Goal: Information Seeking & Learning: Learn about a topic

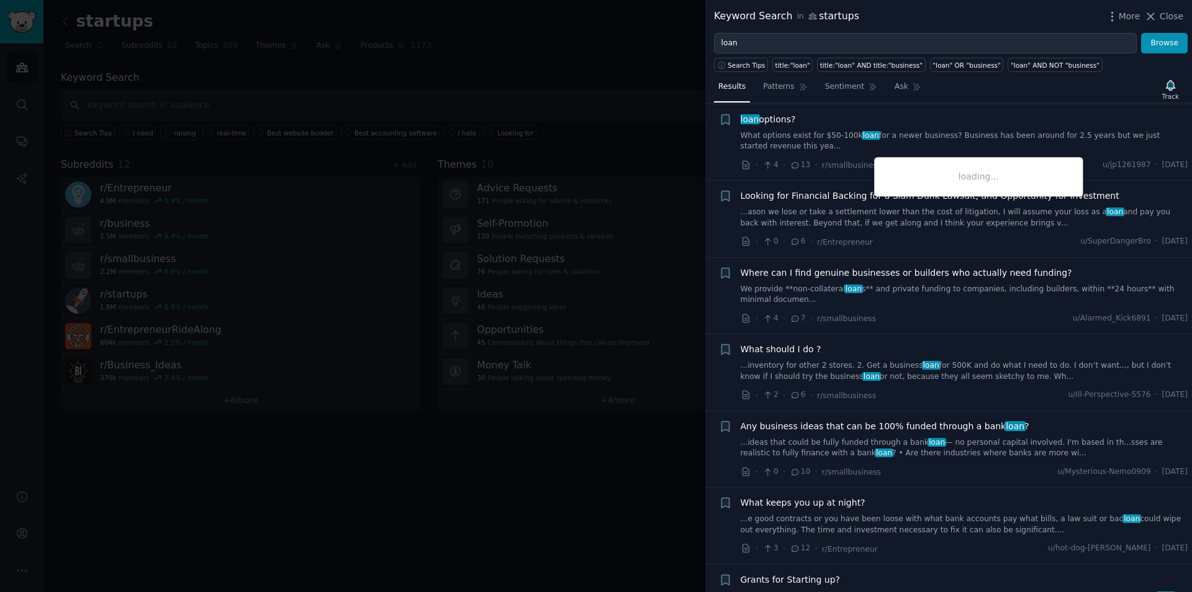
scroll to position [2360, 0]
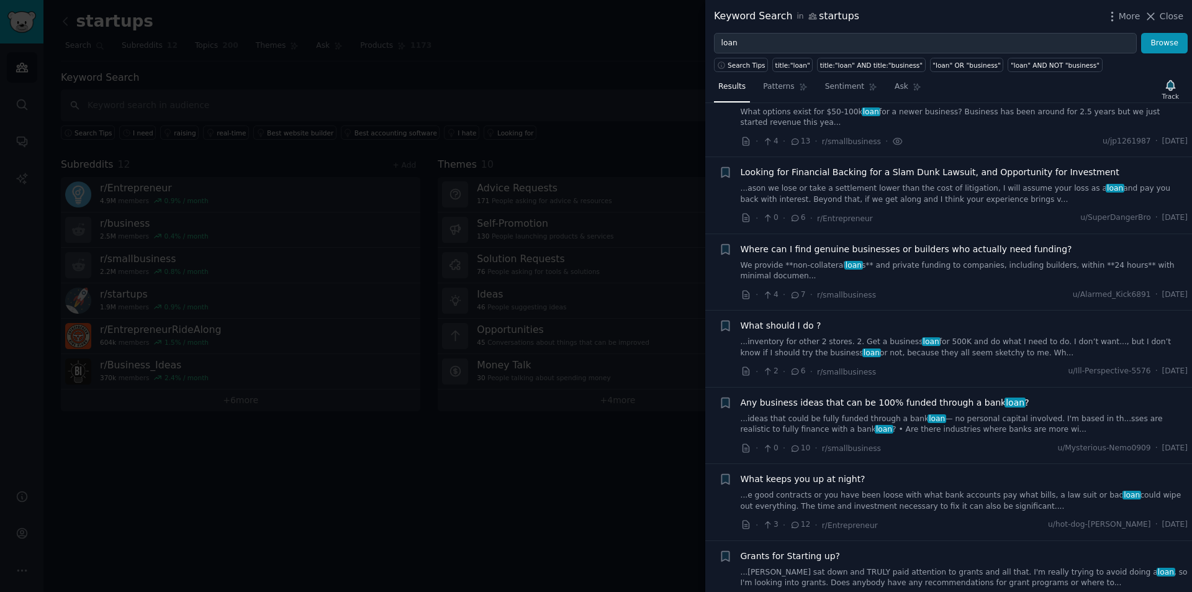
click at [872, 414] on link "...ideas that could be fully funded through a bank loan — no personal capital i…" at bounding box center [965, 425] width 448 height 22
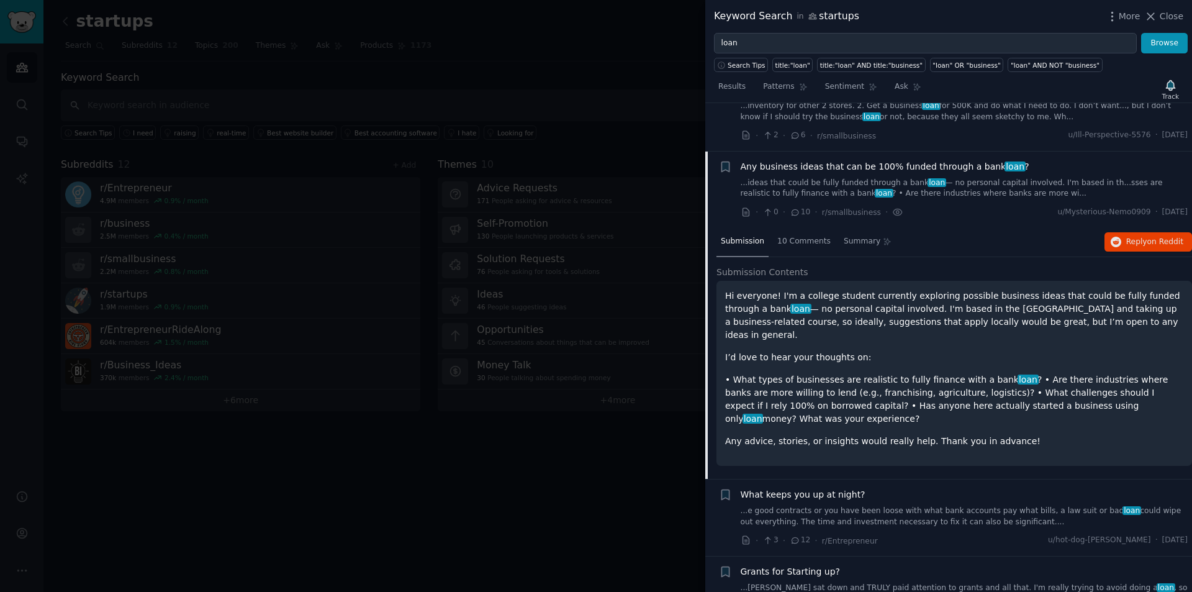
scroll to position [2617, 0]
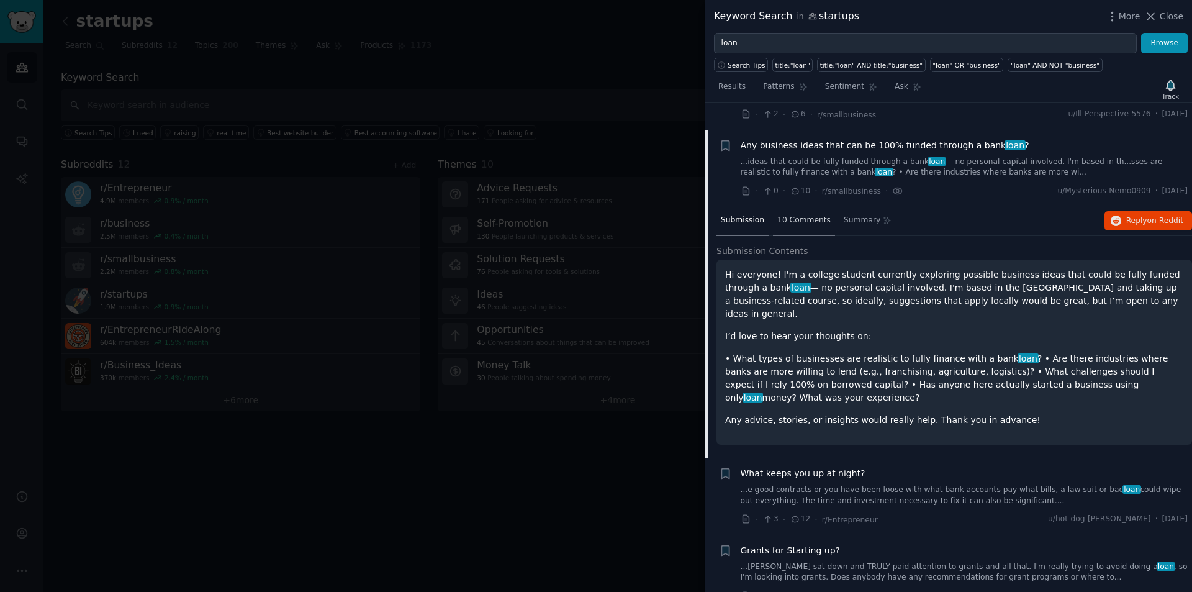
click at [782, 215] on span "10 Comments" at bounding box center [803, 220] width 53 height 11
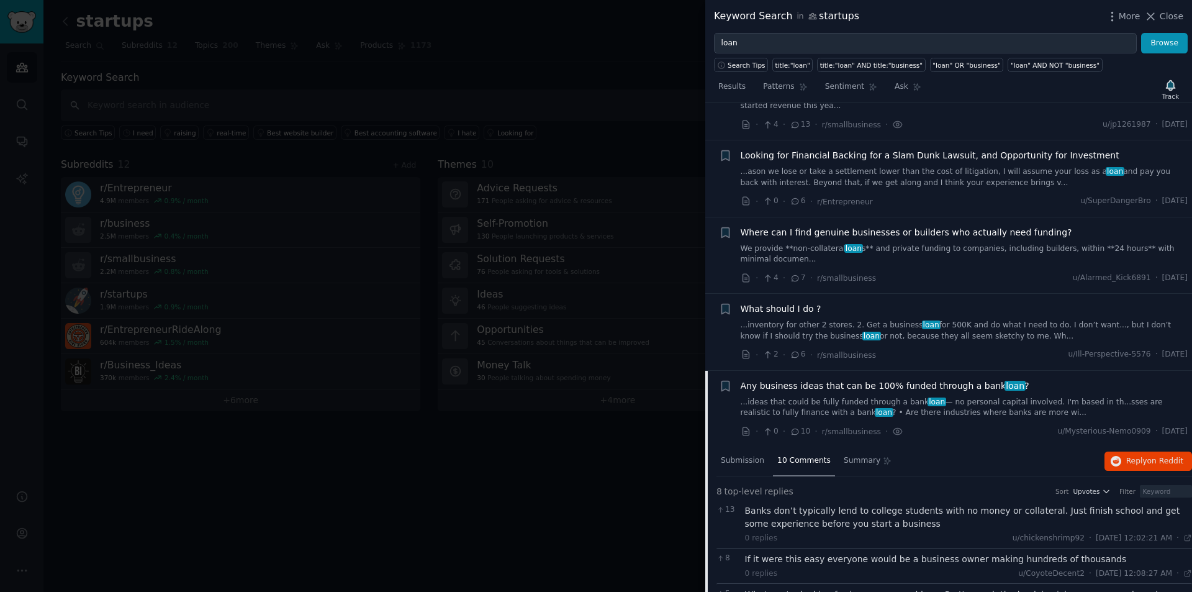
scroll to position [2368, 0]
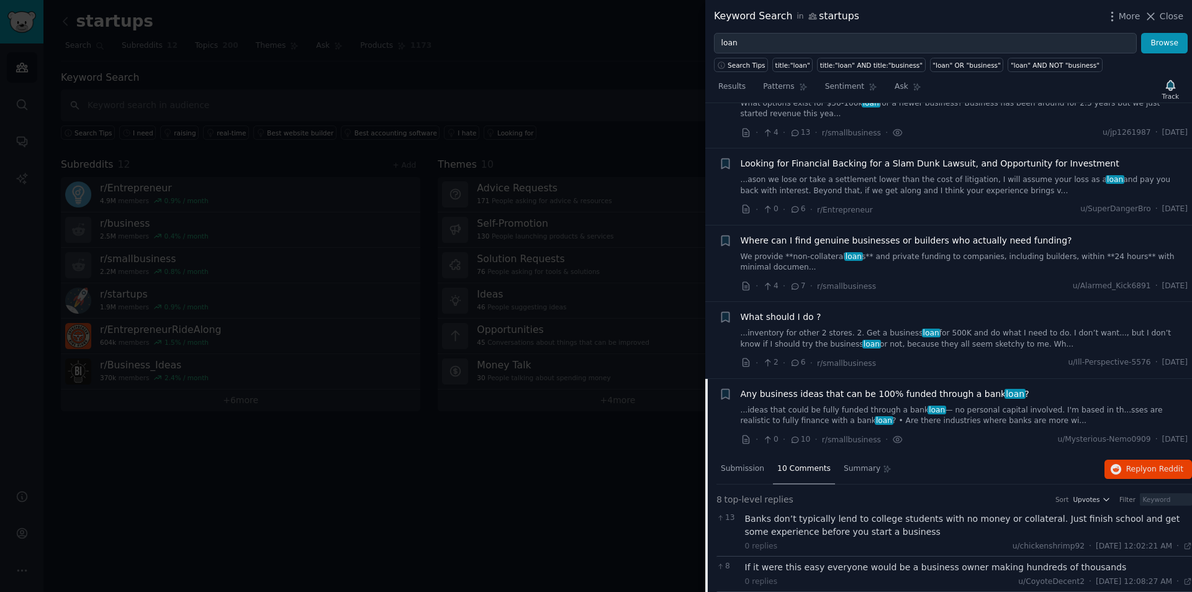
click at [895, 387] on span "Any business ideas that can be 100% funded through a bank loan ?" at bounding box center [885, 393] width 289 height 13
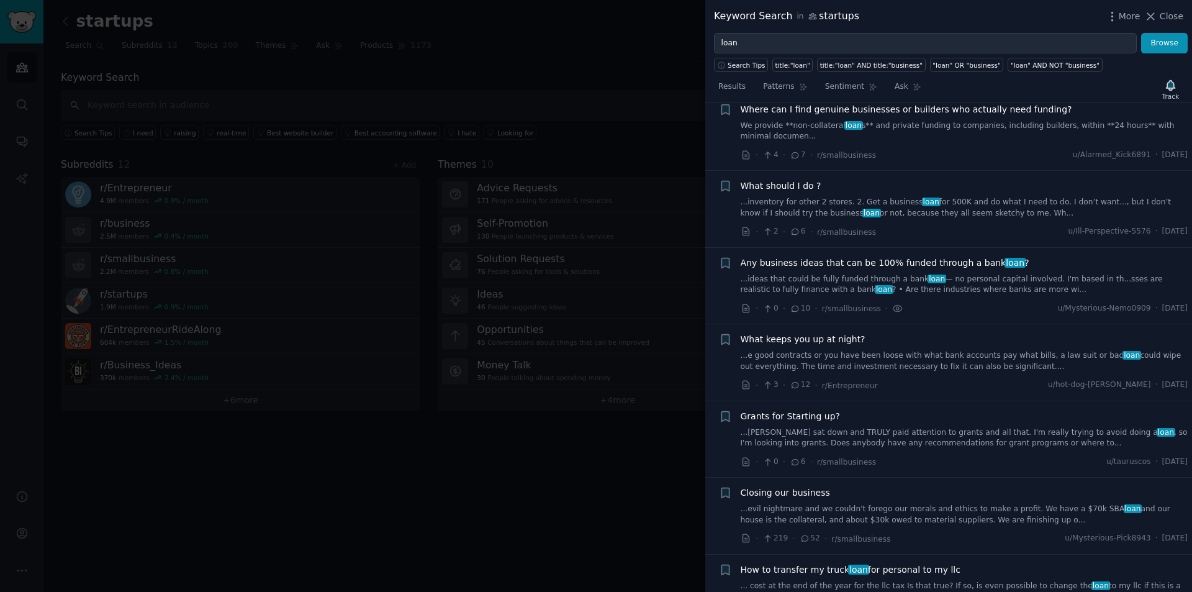
scroll to position [2555, 0]
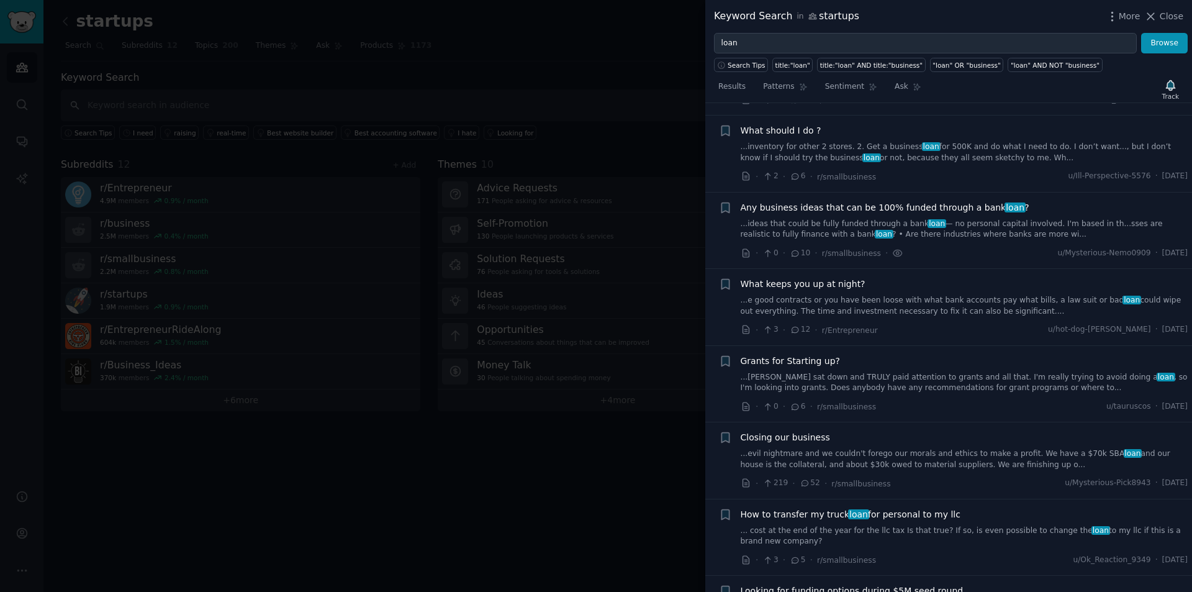
click at [882, 201] on span "Any business ideas that can be 100% funded through a bank loan ?" at bounding box center [885, 207] width 289 height 13
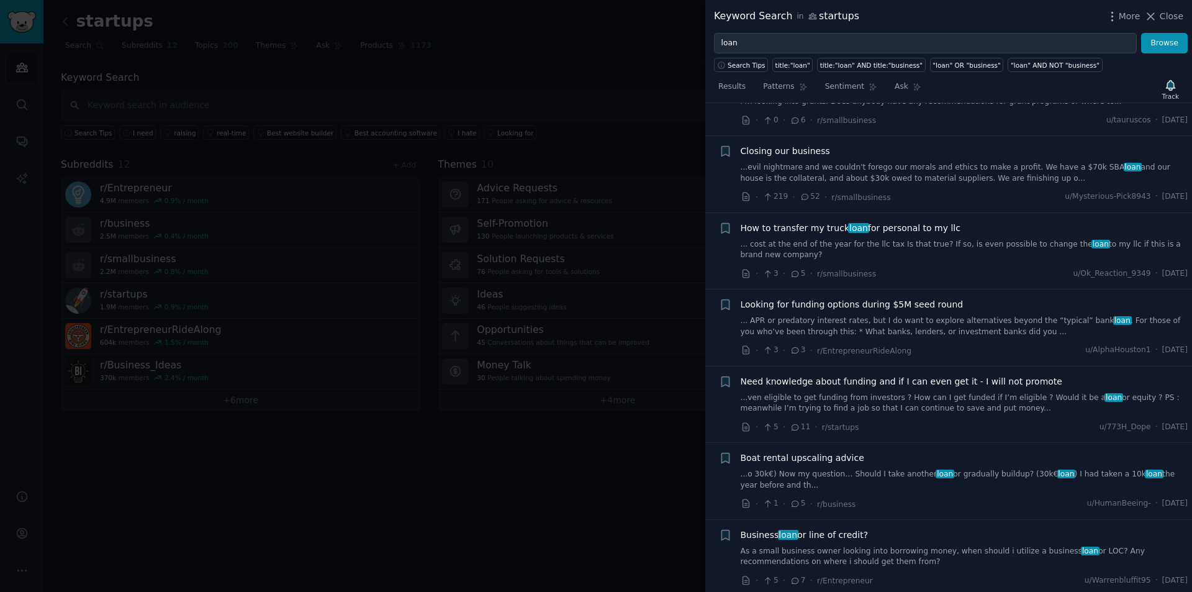
scroll to position [3176, 0]
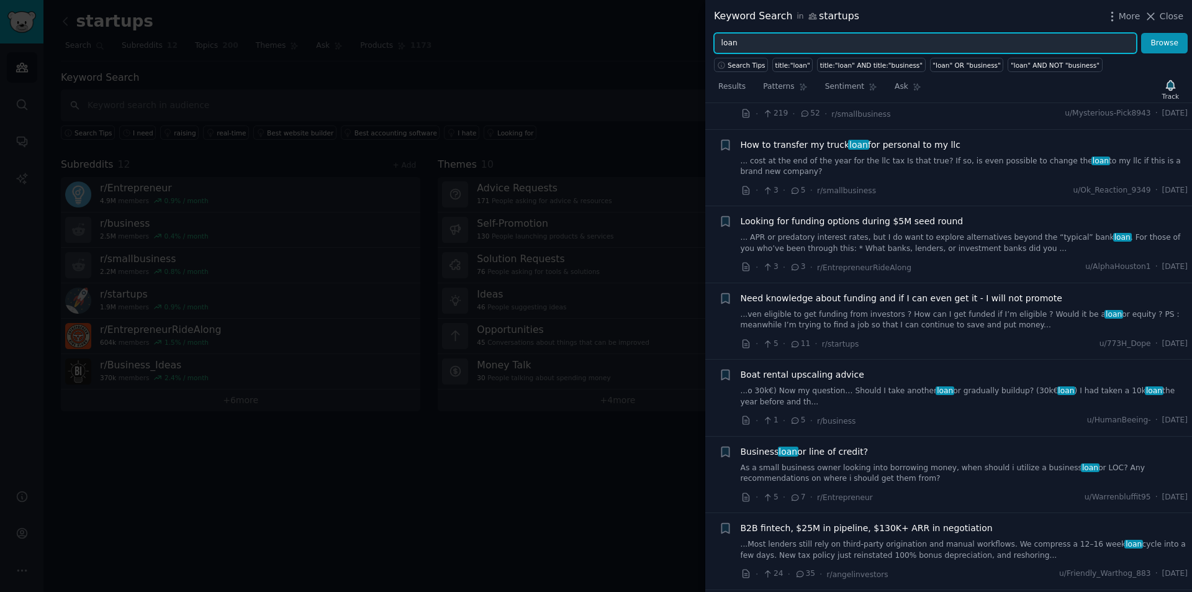
click at [822, 50] on input "loan" at bounding box center [925, 43] width 423 height 21
type input "equipment loan"
click at [1141, 33] on button "Browse" at bounding box center [1164, 43] width 47 height 21
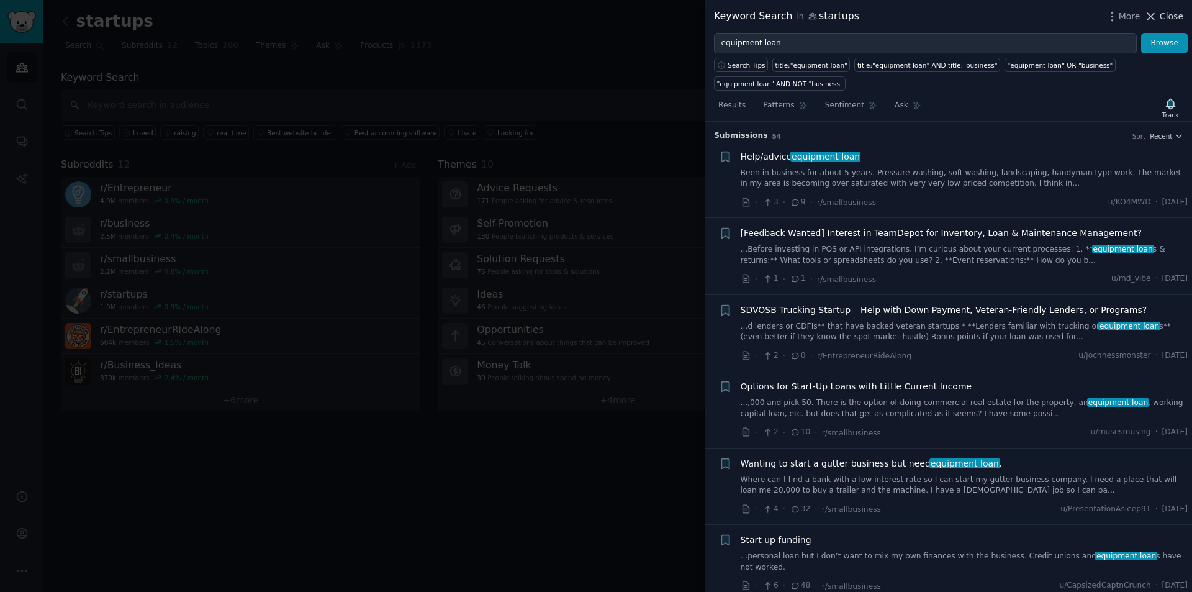
click at [1174, 16] on span "Close" at bounding box center [1172, 16] width 24 height 13
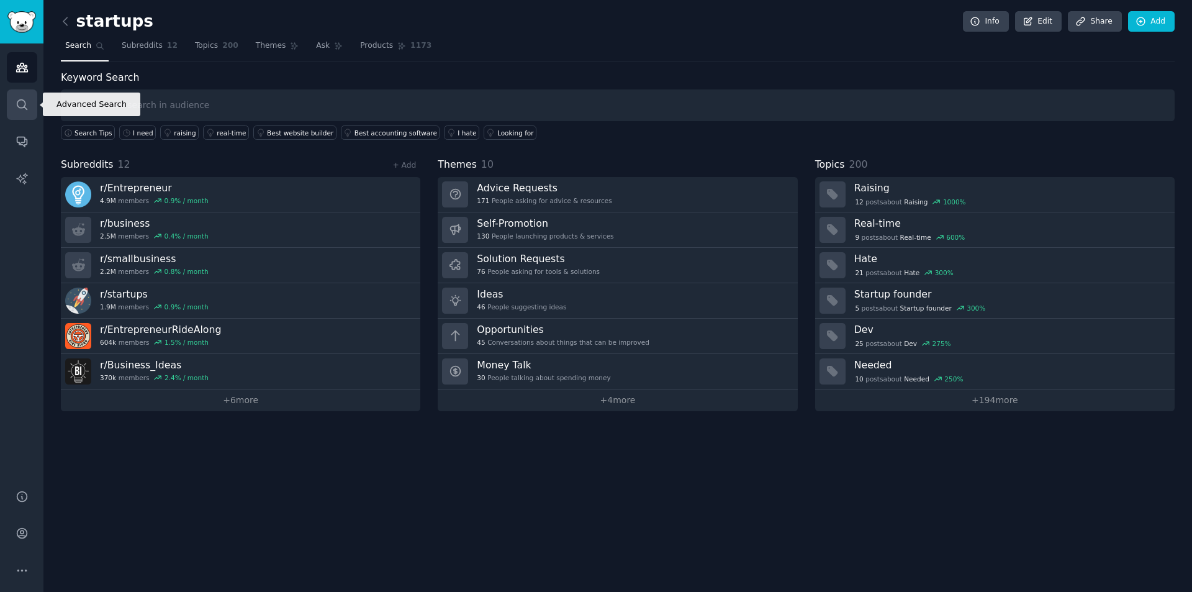
click at [16, 106] on icon "Sidebar" at bounding box center [22, 104] width 13 height 13
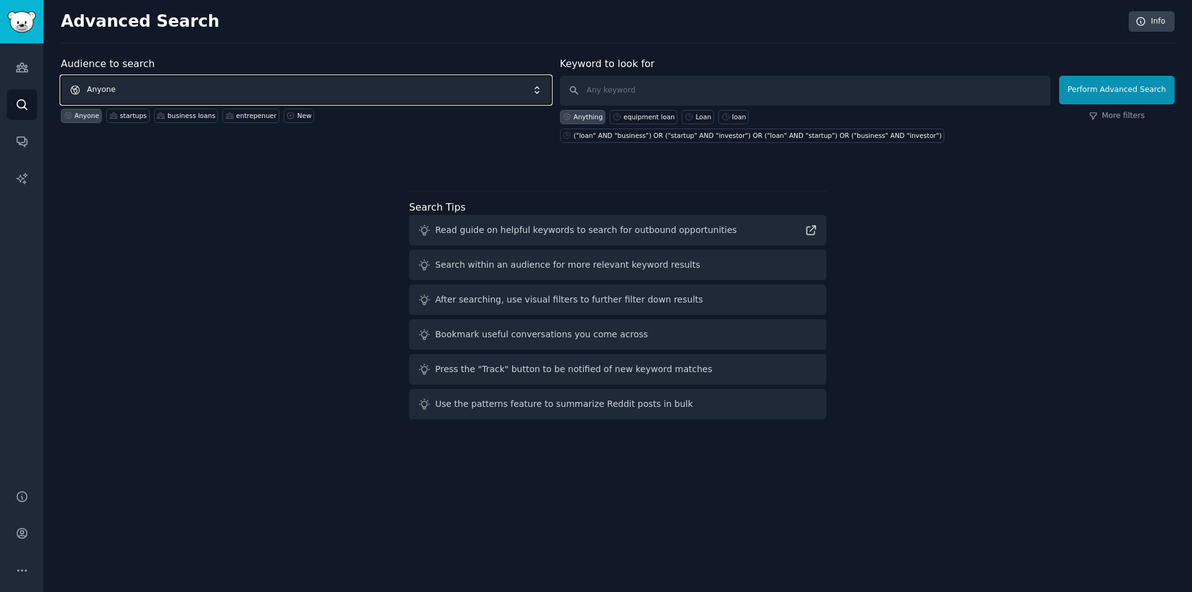
click at [207, 79] on span "Anyone" at bounding box center [306, 90] width 491 height 29
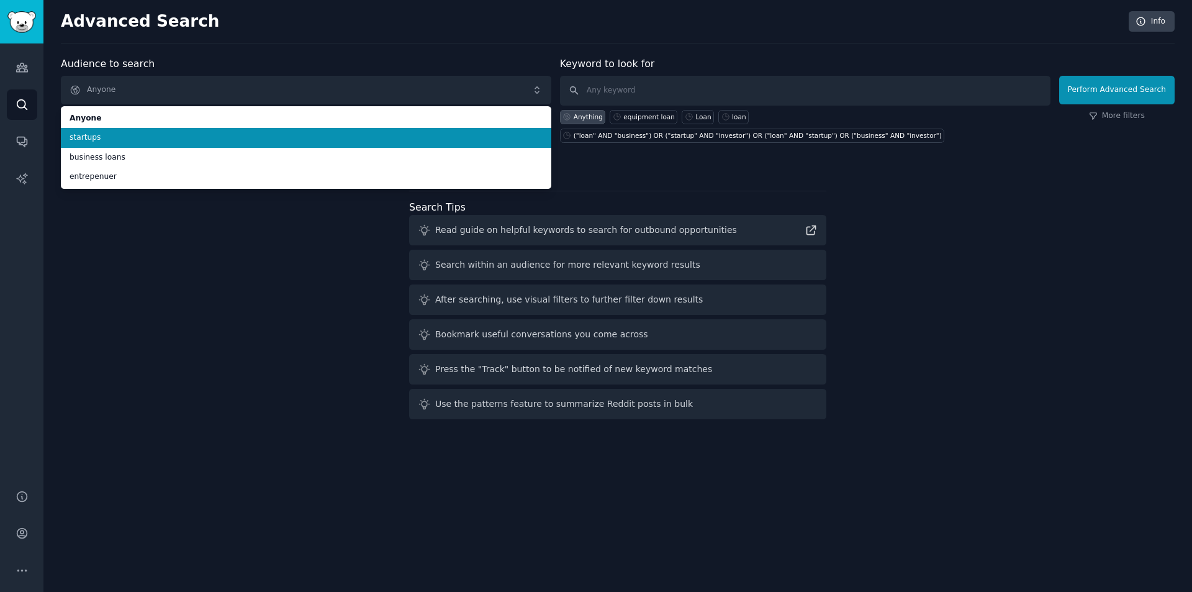
click at [172, 137] on span "startups" at bounding box center [306, 137] width 473 height 11
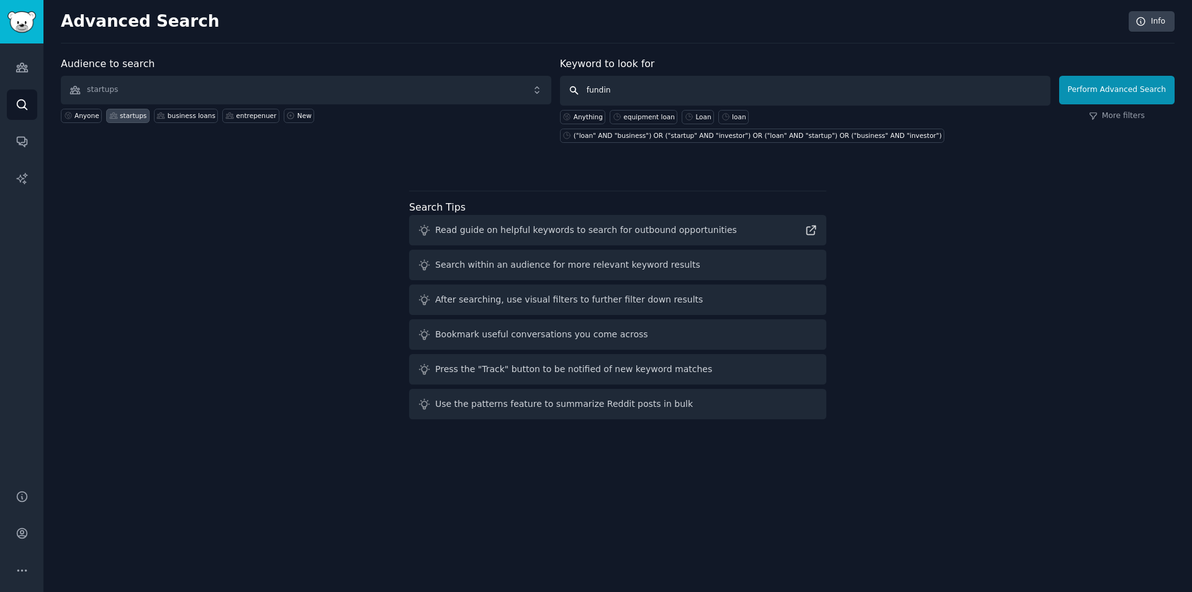
type input "funding"
click button "Perform Advanced Search" at bounding box center [1117, 90] width 116 height 29
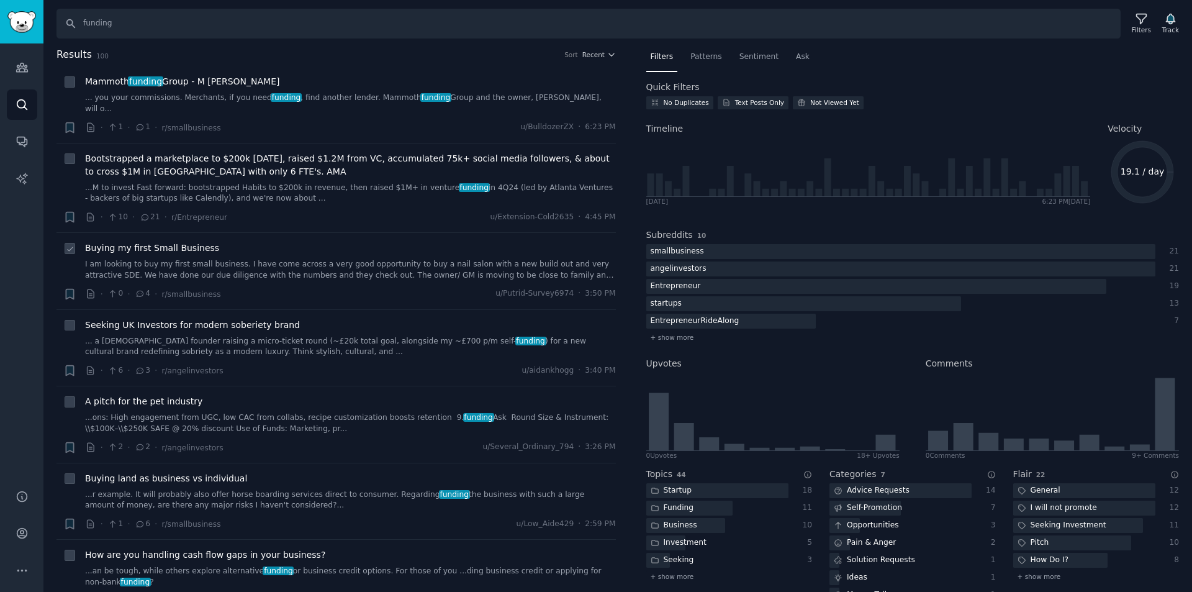
click at [222, 247] on div "Buying my first Small Business" at bounding box center [350, 261] width 531 height 39
click at [232, 261] on link "I am looking to buy my first small business. I have come across a very good opp…" at bounding box center [350, 270] width 531 height 22
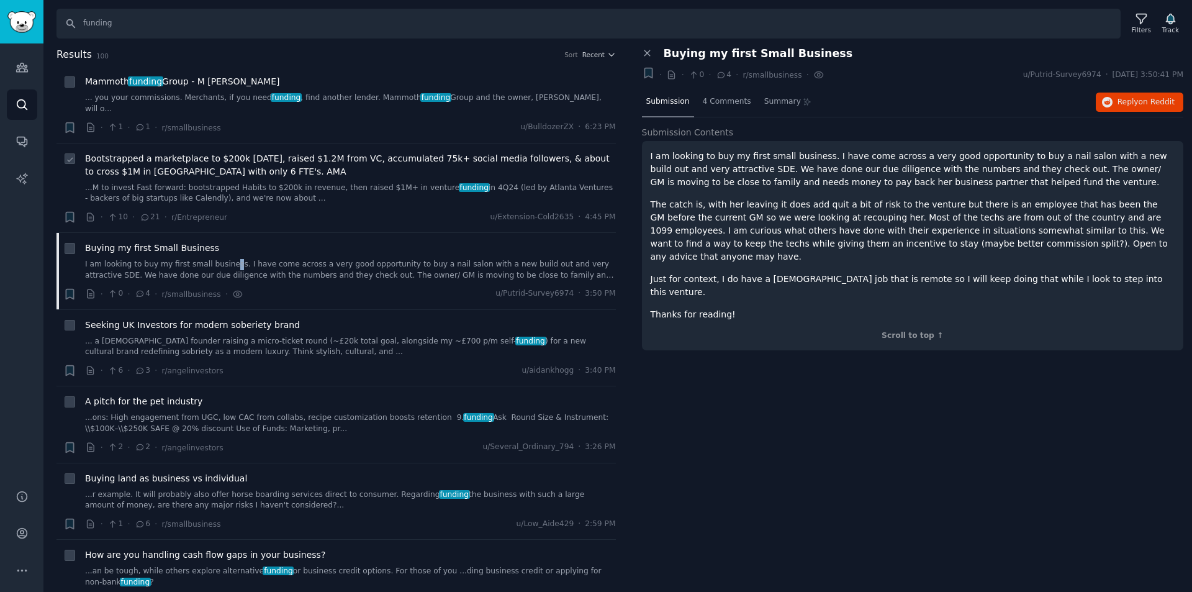
click at [333, 153] on span "Bootstrapped a marketplace to $200k [DATE], raised $1.2M from VC, accumulated 7…" at bounding box center [350, 165] width 531 height 26
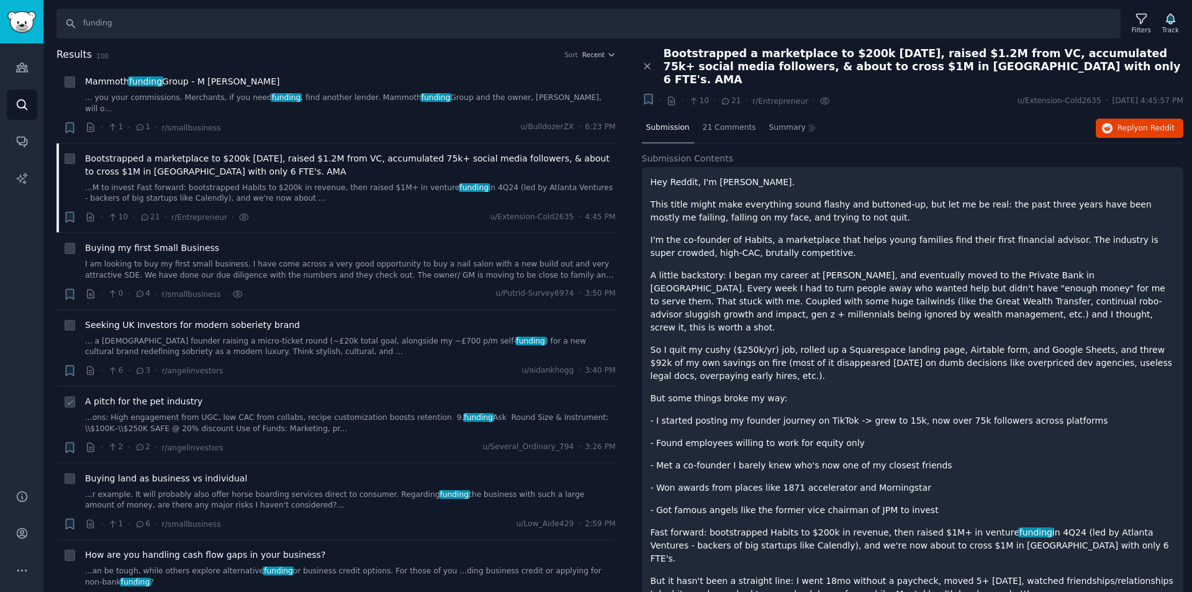
click at [247, 397] on div "A pitch for the pet industry ...ons: High engagement from UGC, low CAC from col…" at bounding box center [350, 414] width 531 height 39
click at [216, 412] on link "...ons: High engagement from UGC, low CAC from collabs, recipe customization bo…" at bounding box center [350, 423] width 531 height 22
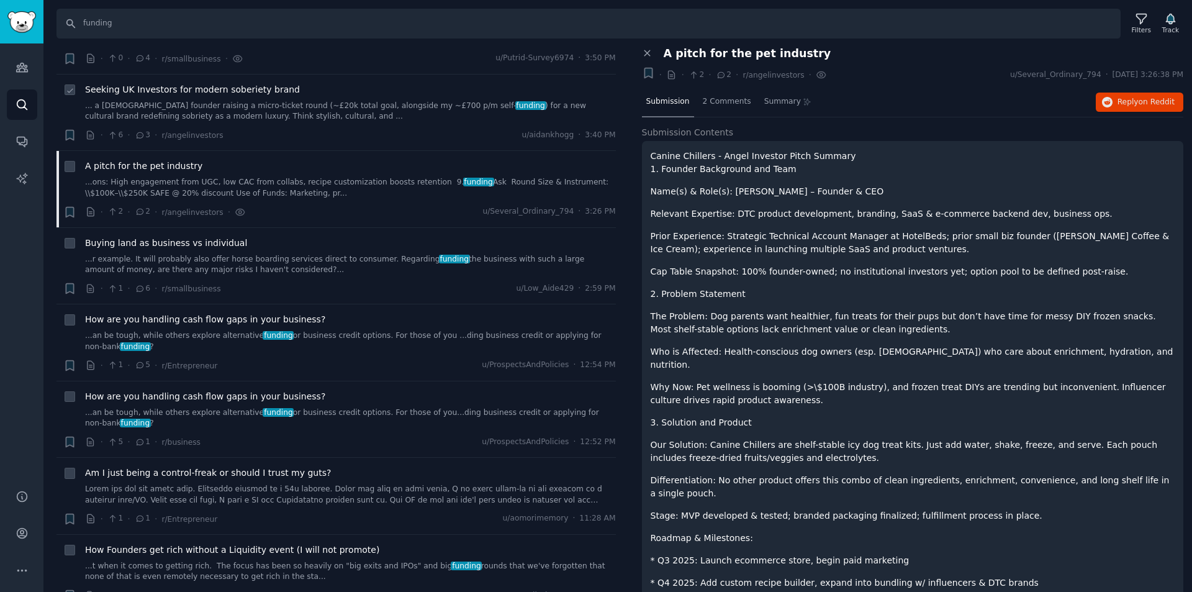
scroll to position [373, 0]
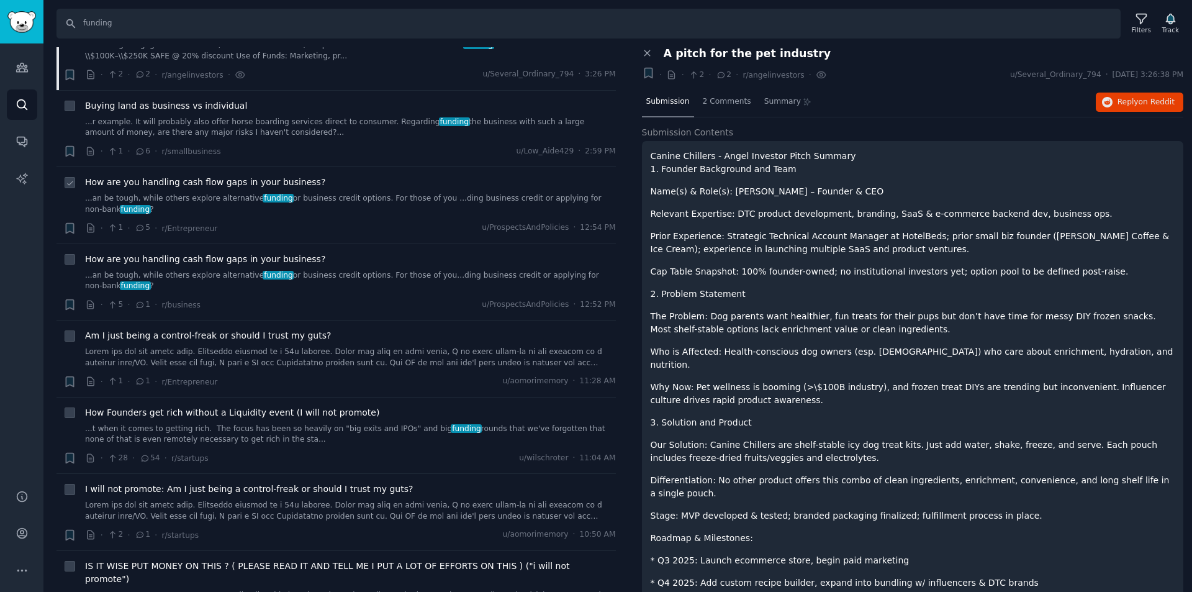
click at [371, 193] on link "...an be tough, while others explore alternative funding or business credit opt…" at bounding box center [350, 204] width 531 height 22
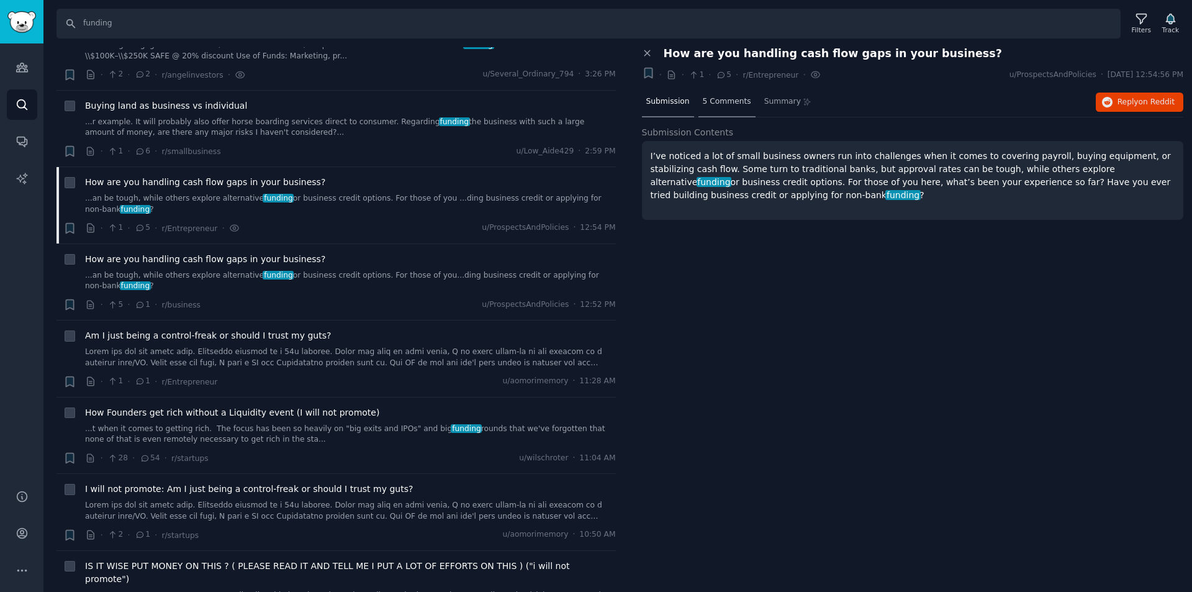
click at [714, 97] on span "5 Comments" at bounding box center [727, 101] width 48 height 11
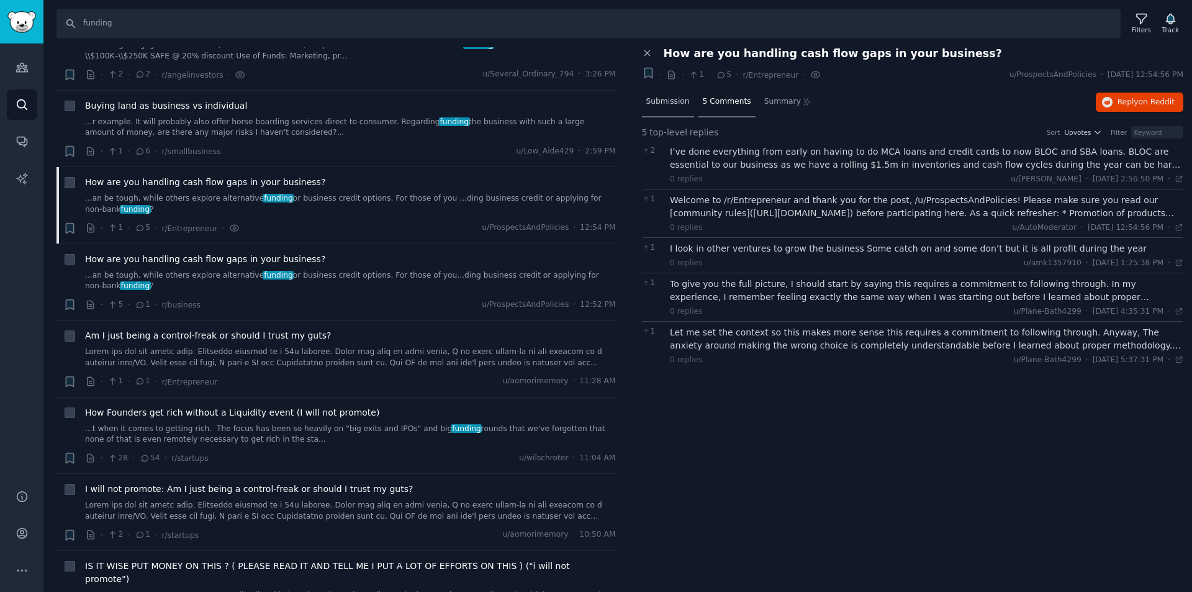
click at [664, 94] on div "Submission" at bounding box center [668, 103] width 52 height 30
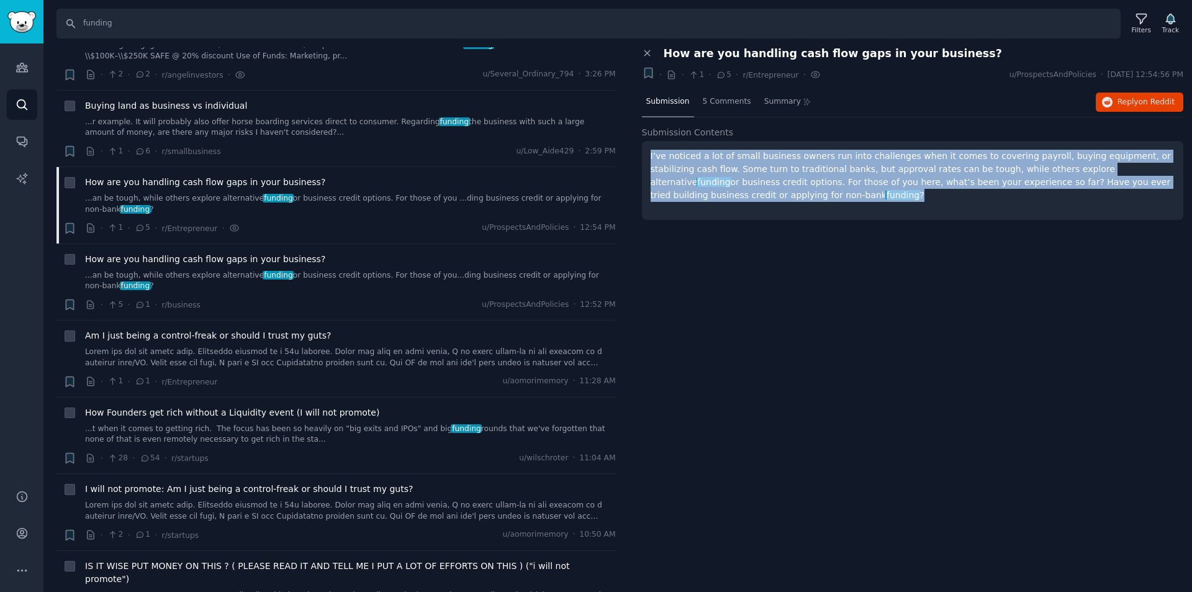
drag, startPoint x: 712, startPoint y: 196, endPoint x: 650, endPoint y: 156, distance: 73.7
click at [650, 156] on div "I’ve noticed a lot of small business owners run into challenges when it comes t…" at bounding box center [913, 180] width 542 height 79
copy p "I’ve noticed a lot of small business owners run into challenges when it comes t…"
click at [1131, 99] on span "Reply on Reddit" at bounding box center [1146, 102] width 57 height 11
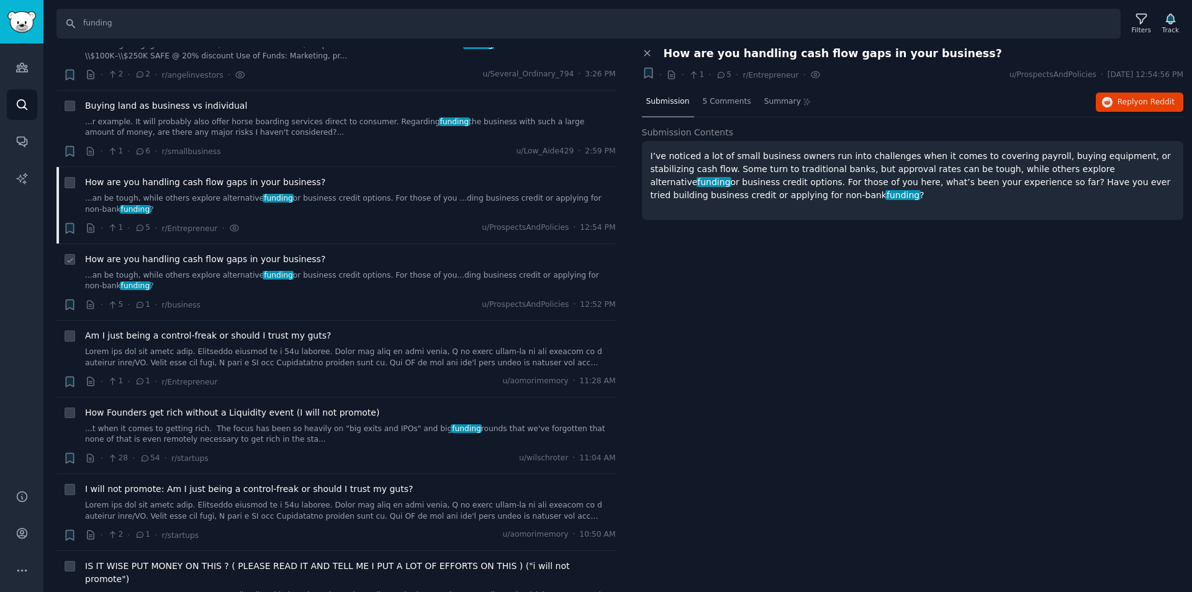
click at [407, 253] on div "How are you handling cash flow gaps in your business? ...an be tough, while oth…" at bounding box center [350, 272] width 531 height 39
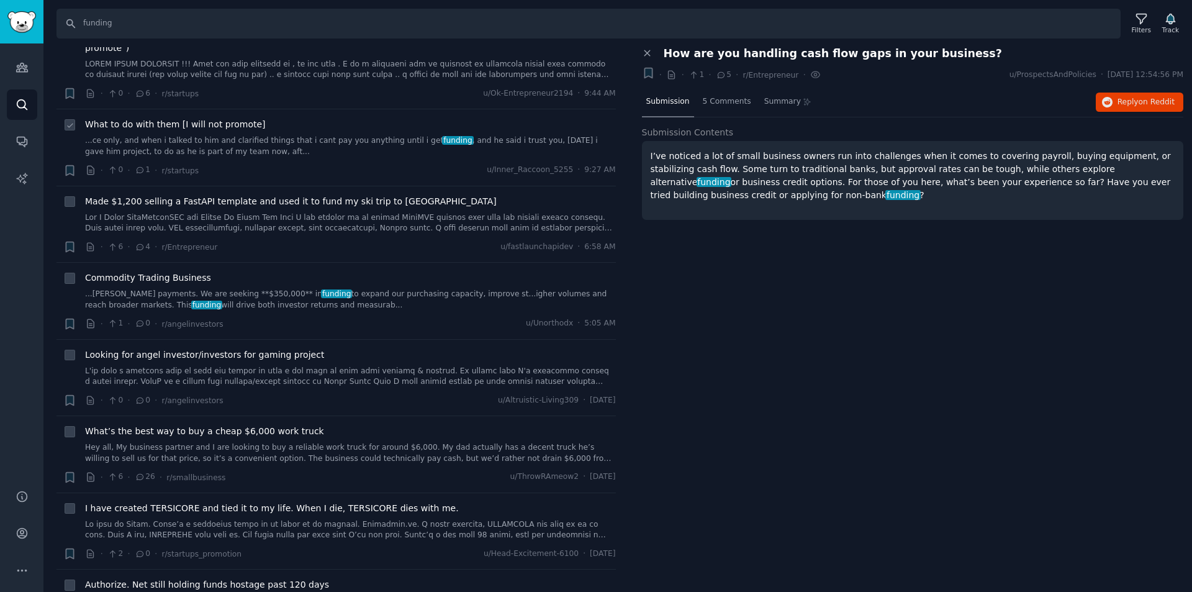
scroll to position [931, 0]
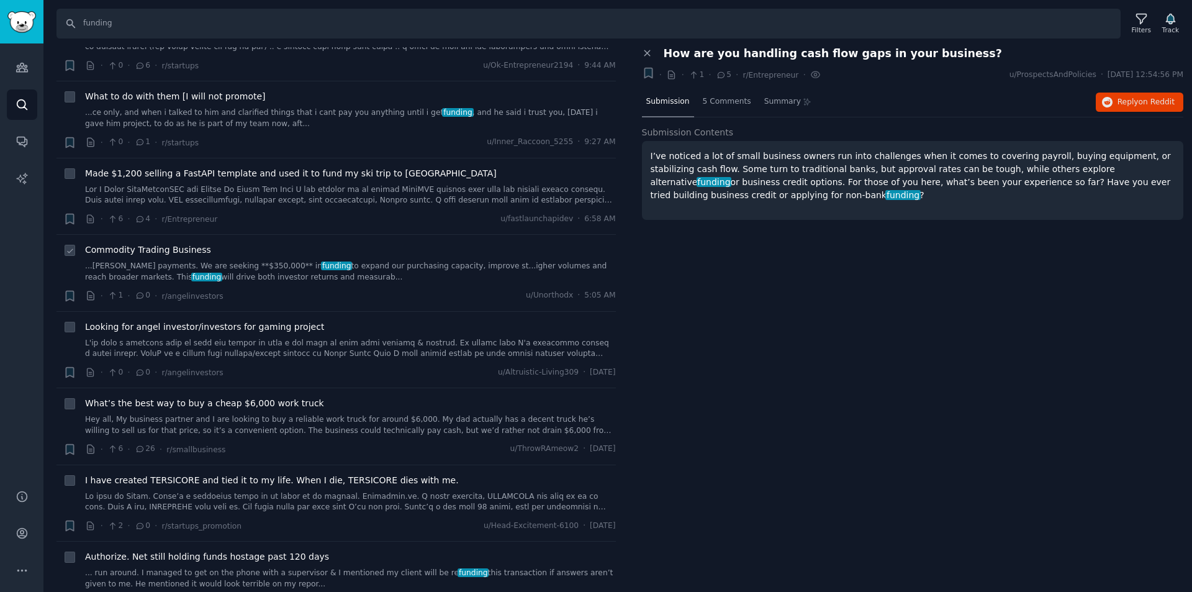
click at [202, 261] on link "...[PERSON_NAME] payments. We are seeking **$350,000** in funding to expand our…" at bounding box center [350, 272] width 531 height 22
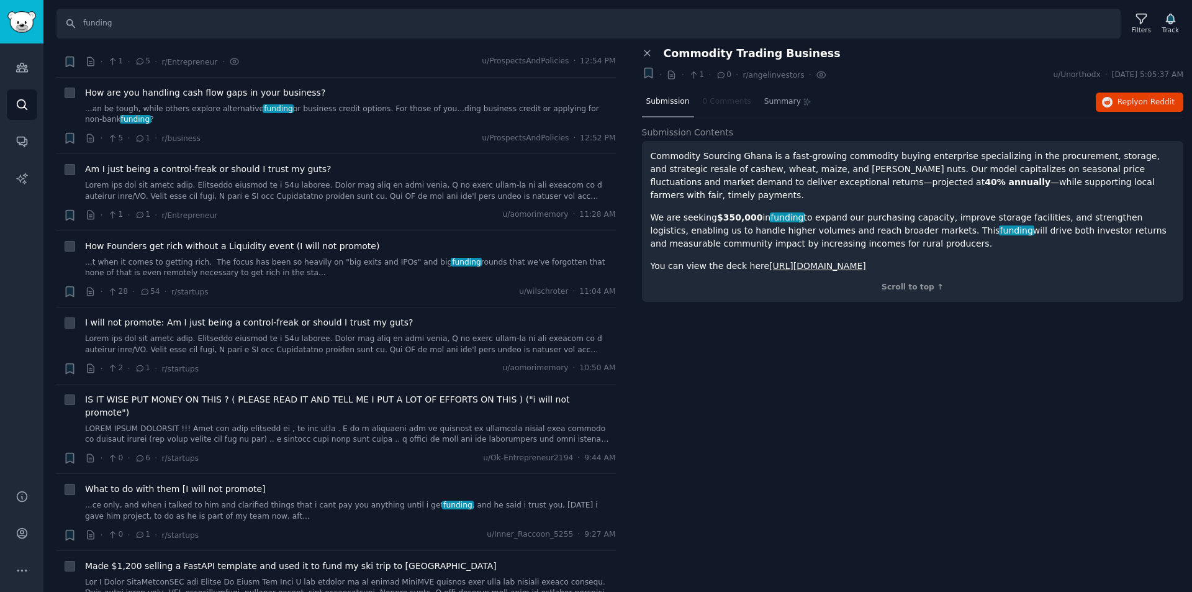
scroll to position [497, 0]
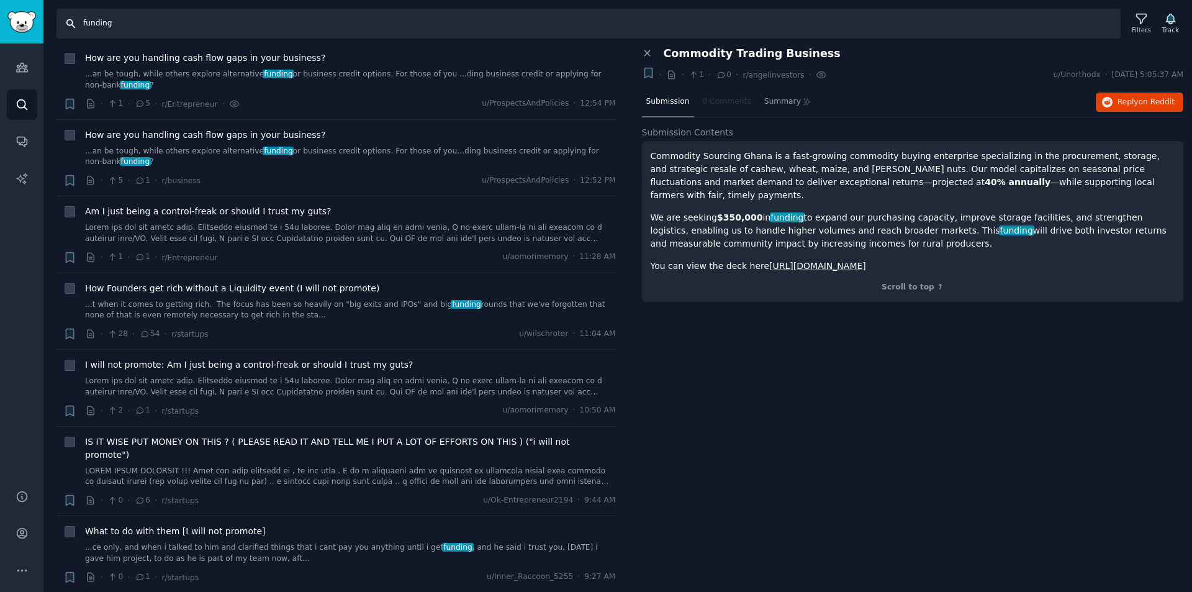
click at [150, 30] on input "funding" at bounding box center [589, 24] width 1064 height 30
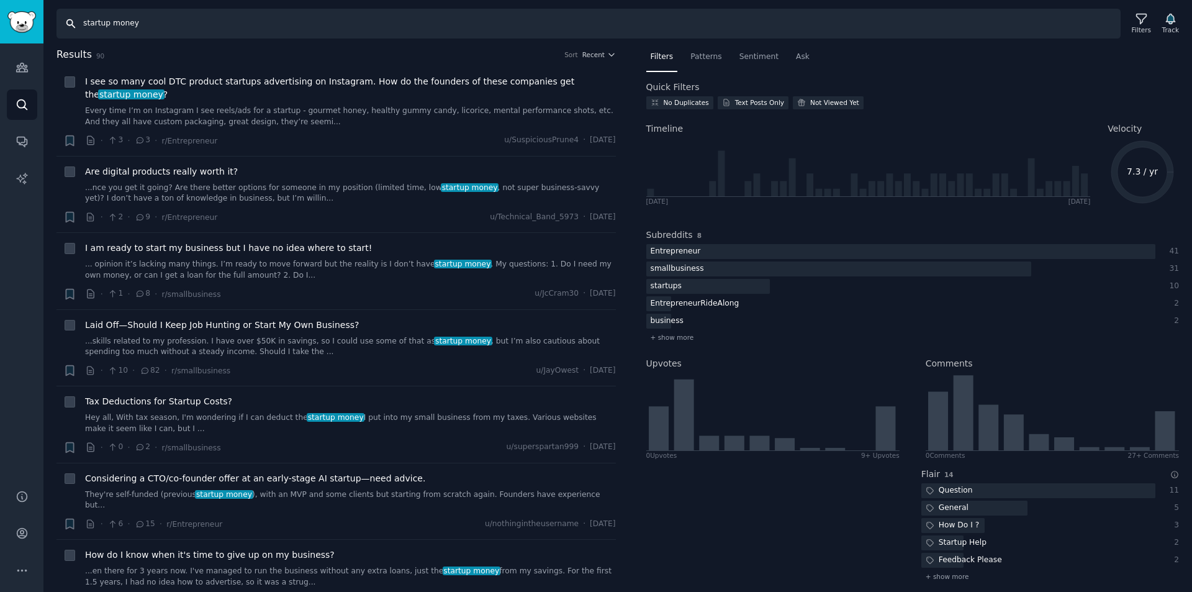
drag, startPoint x: 109, startPoint y: 25, endPoint x: 157, endPoint y: 22, distance: 48.6
click at [157, 22] on input "startup money" at bounding box center [589, 24] width 1064 height 30
type input "startup funds"
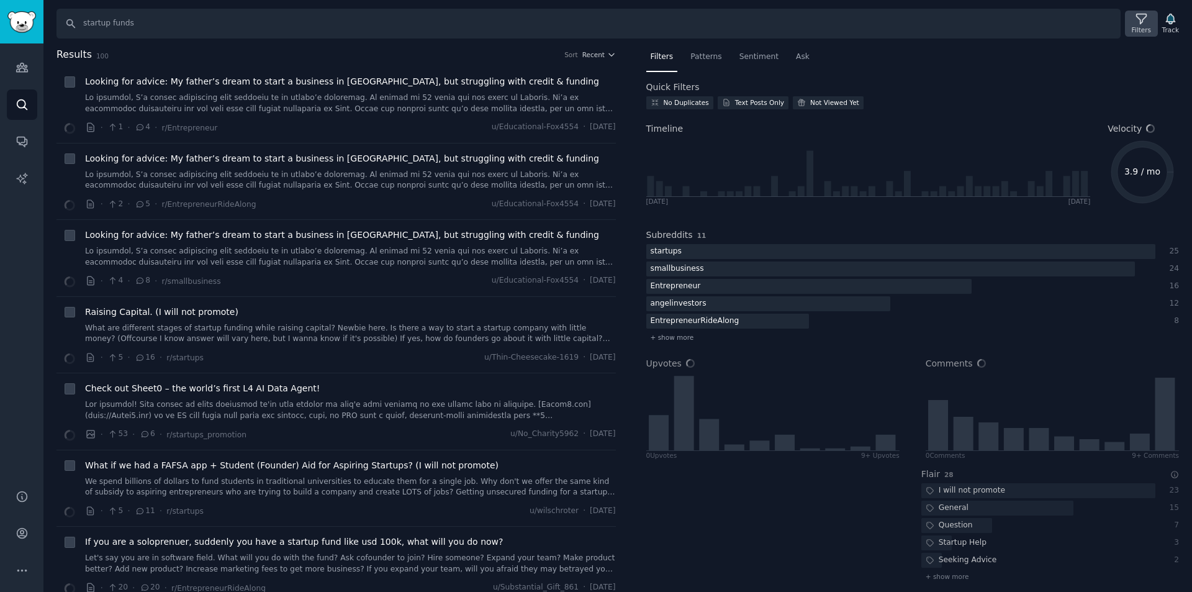
click at [1143, 24] on icon at bounding box center [1141, 19] width 10 height 10
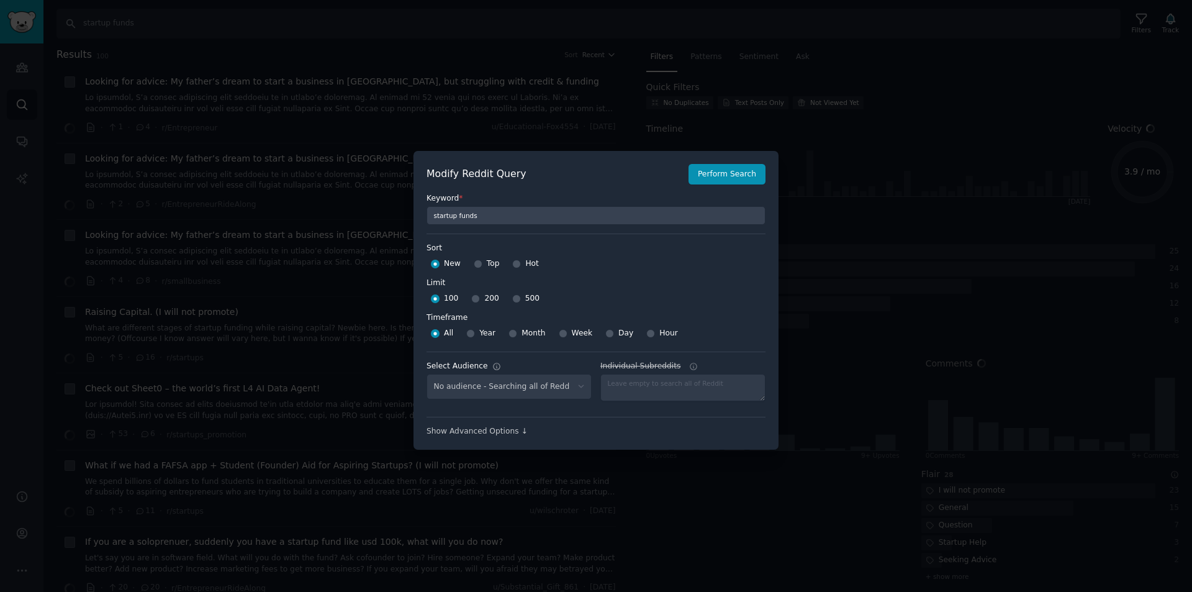
select select "3733c25a6a"
click at [559, 330] on input "Week" at bounding box center [563, 333] width 9 height 9
radio input "true"
click at [718, 172] on button "Perform Search" at bounding box center [727, 174] width 77 height 21
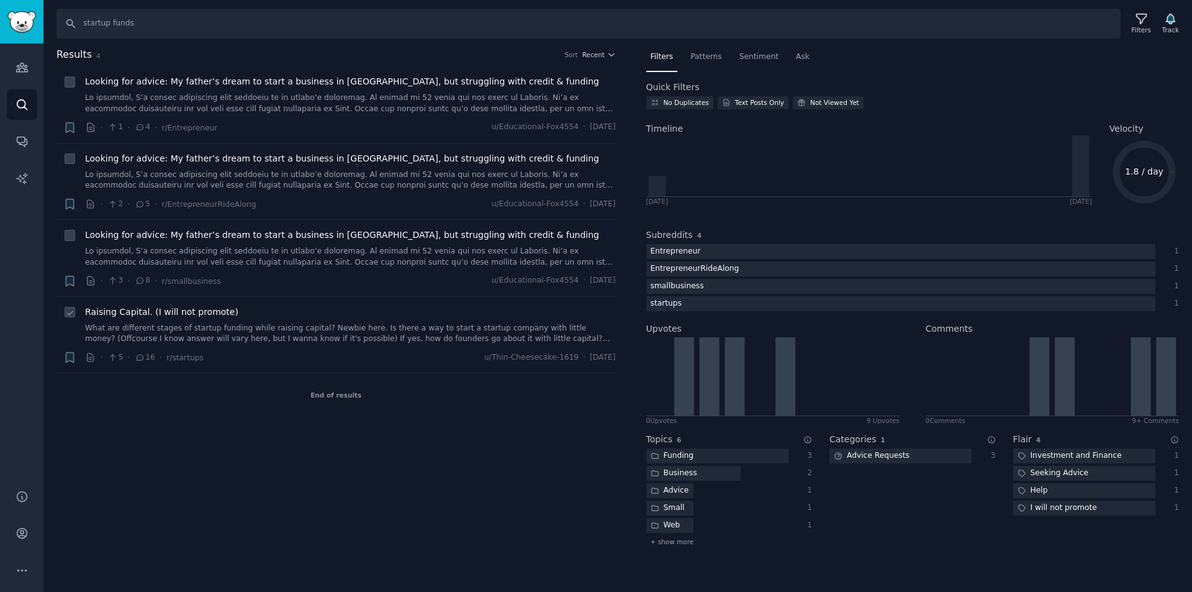
click at [427, 338] on link "What are different stages of startup funding while raising capital? Newbie here…" at bounding box center [350, 334] width 531 height 22
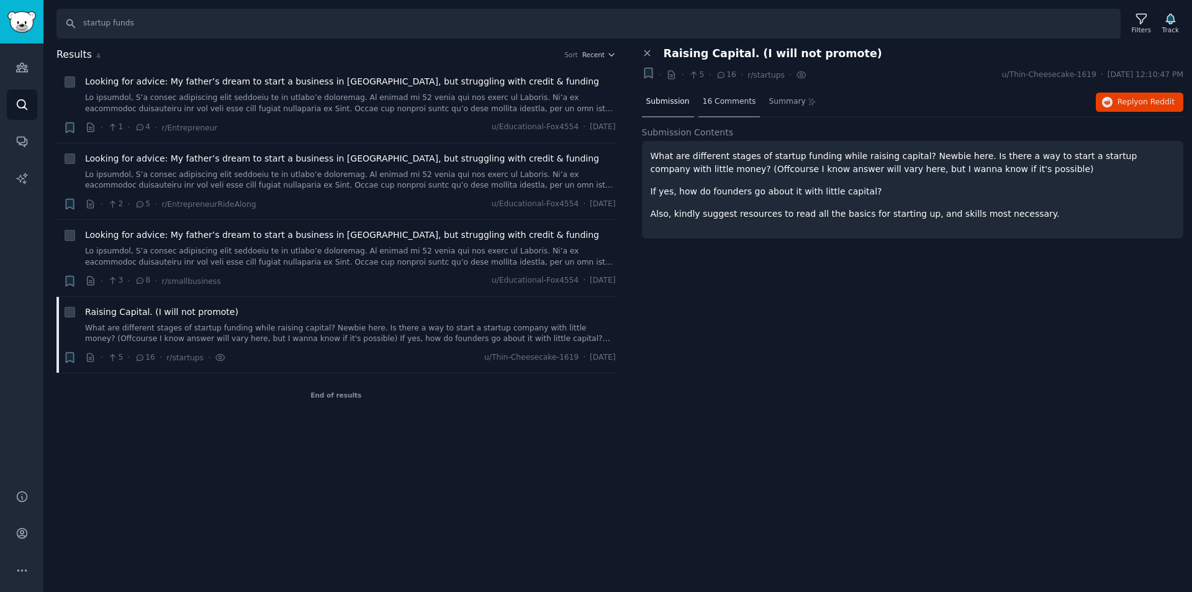
click at [720, 98] on span "16 Comments" at bounding box center [729, 101] width 53 height 11
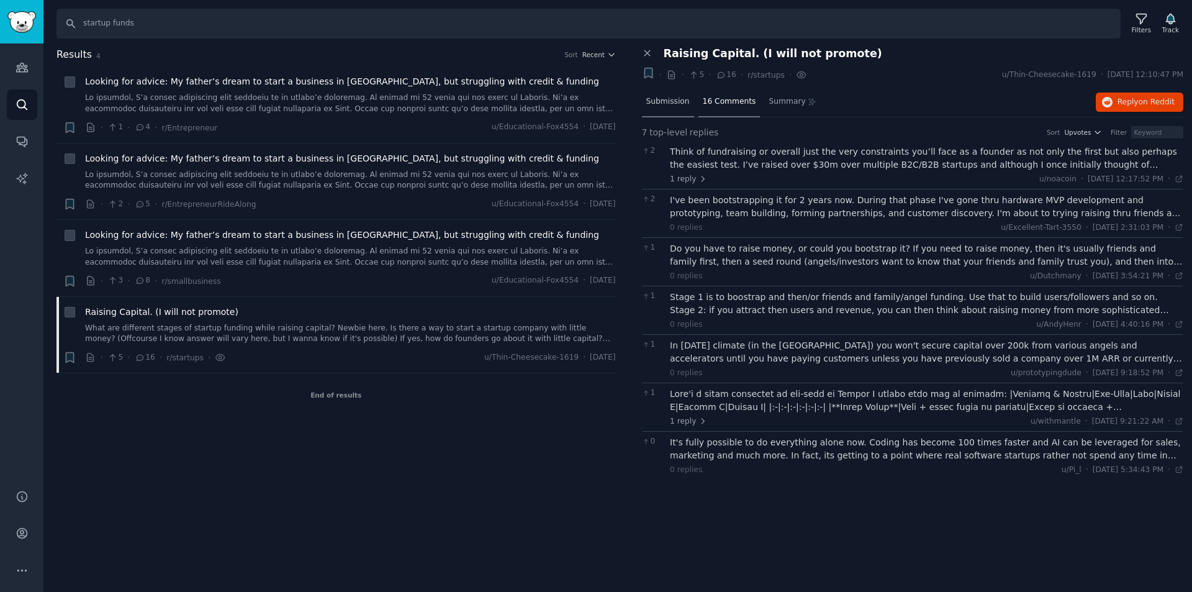
click at [677, 101] on span "Submission" at bounding box center [667, 101] width 43 height 11
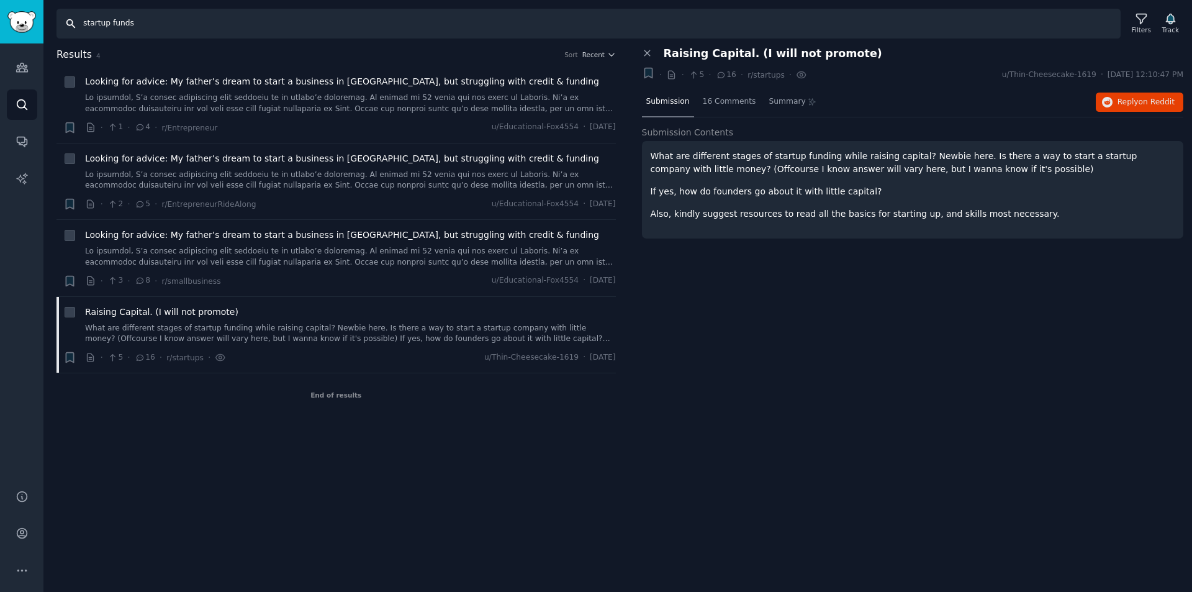
click at [140, 18] on input "startup funds" at bounding box center [589, 24] width 1064 height 30
type input "startup loan"
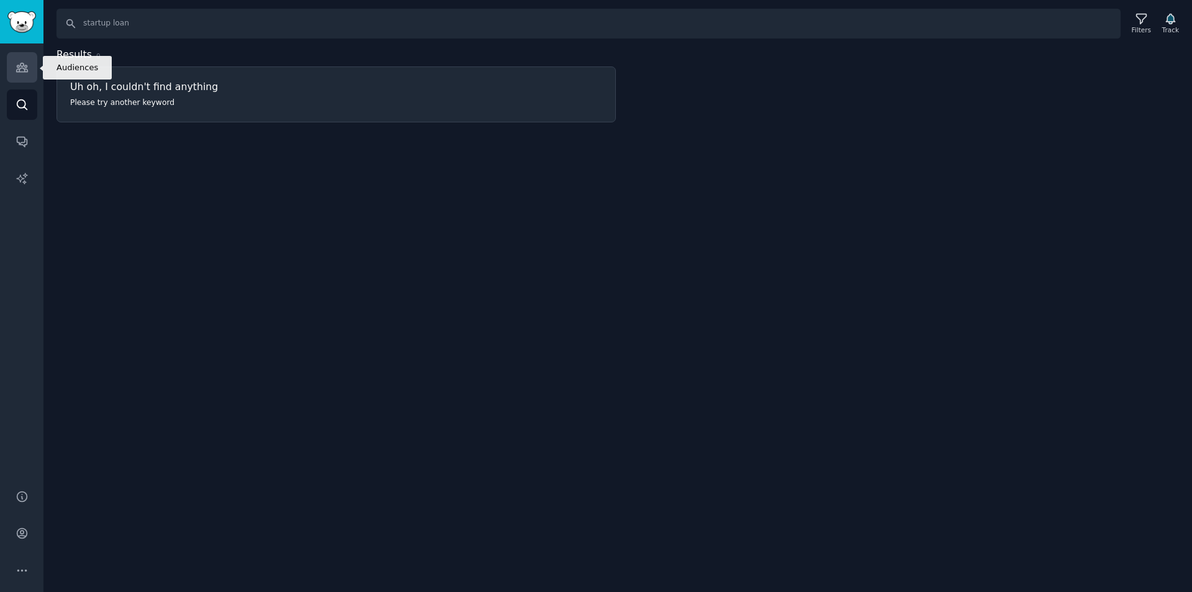
click at [27, 67] on icon "Sidebar" at bounding box center [21, 67] width 11 height 9
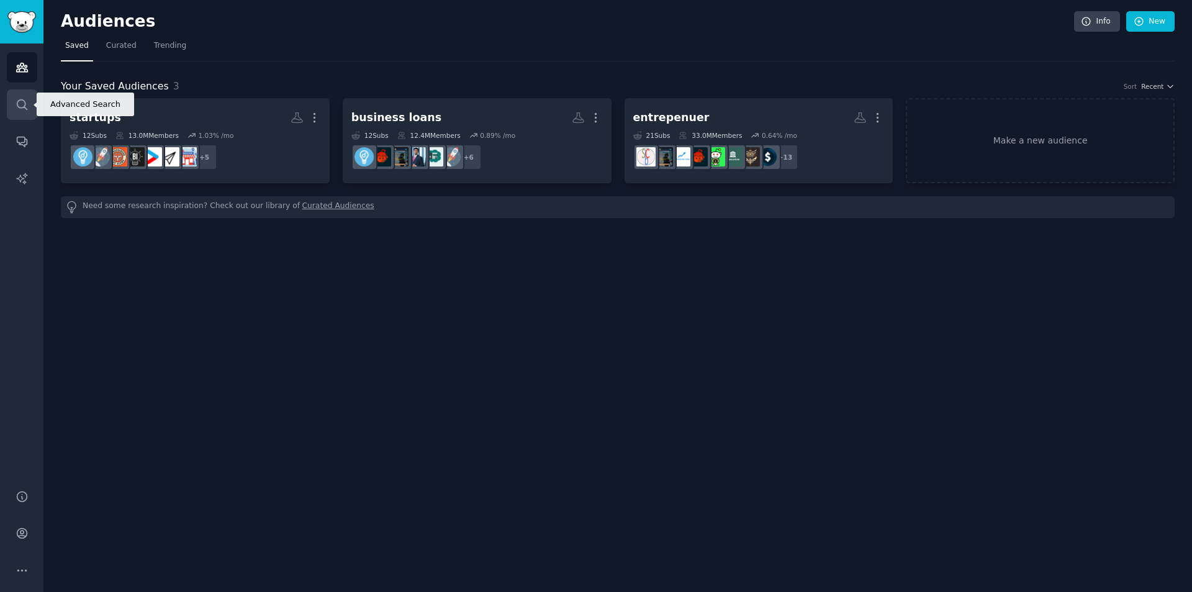
click at [24, 104] on icon "Sidebar" at bounding box center [22, 104] width 13 height 13
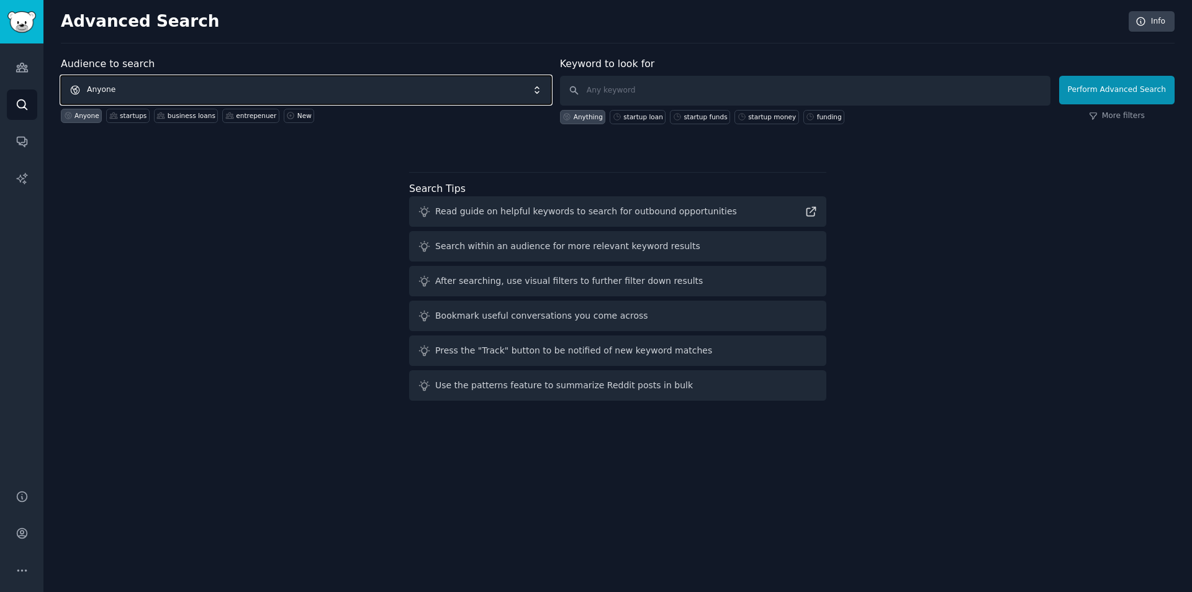
click at [148, 88] on span "Anyone" at bounding box center [306, 90] width 491 height 29
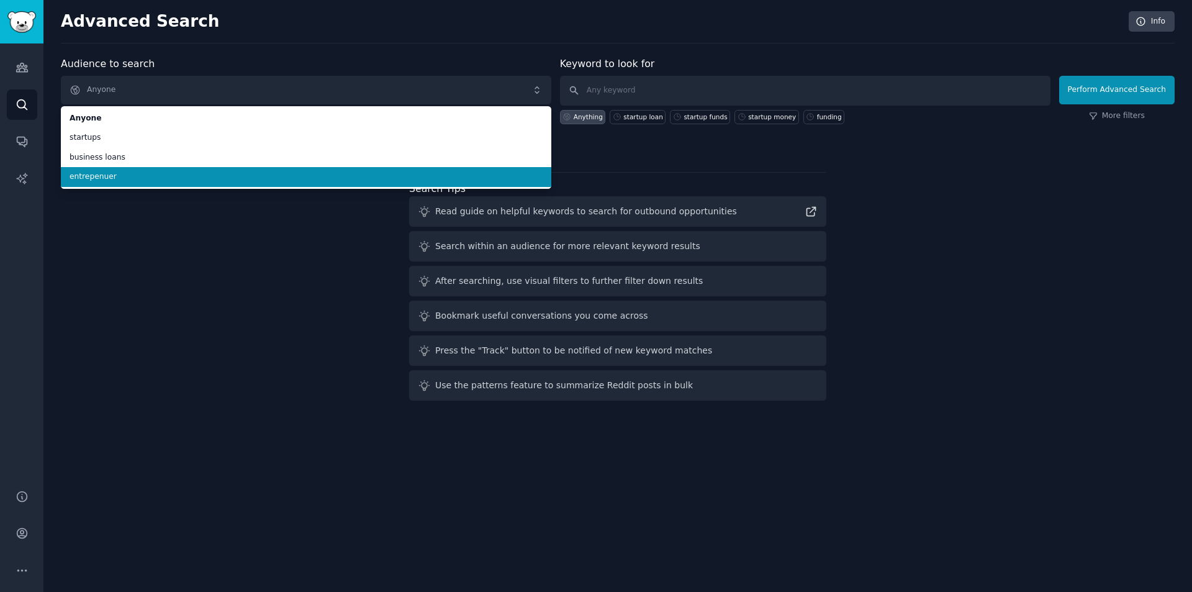
click at [123, 178] on span "entrepenuer" at bounding box center [306, 176] width 473 height 11
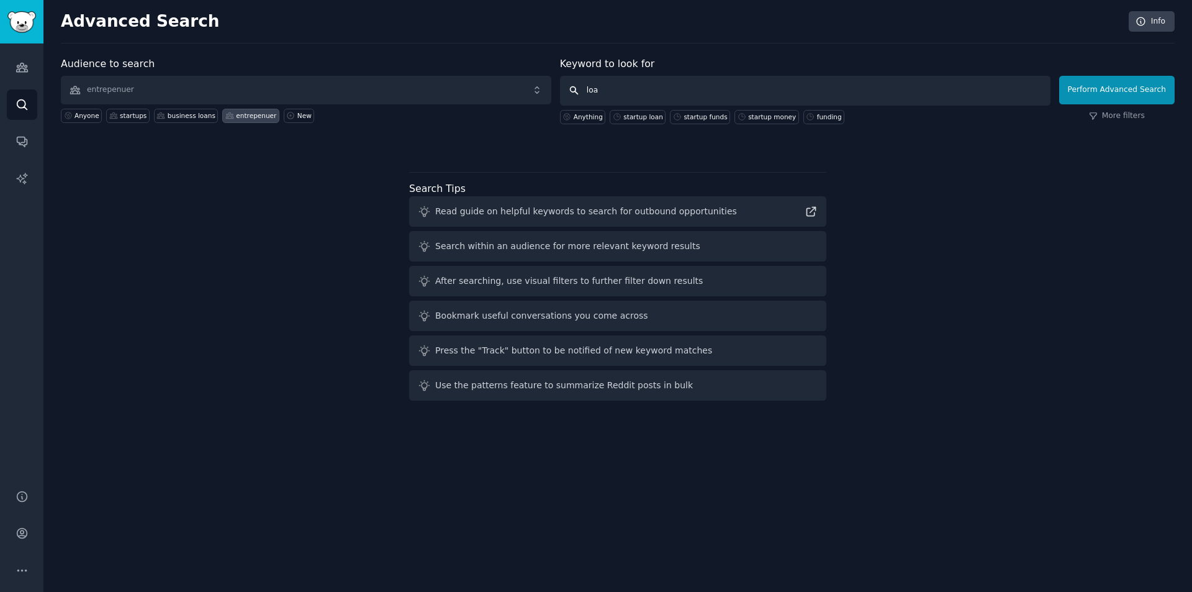
type input "loan"
click button "Perform Advanced Search" at bounding box center [1117, 90] width 116 height 29
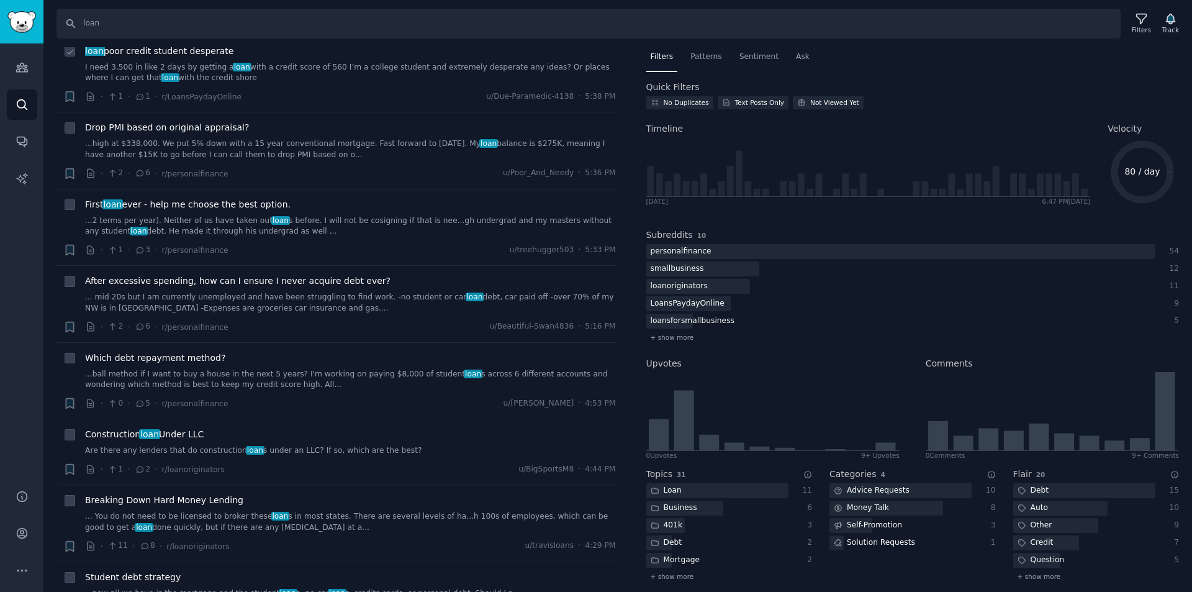
scroll to position [186, 0]
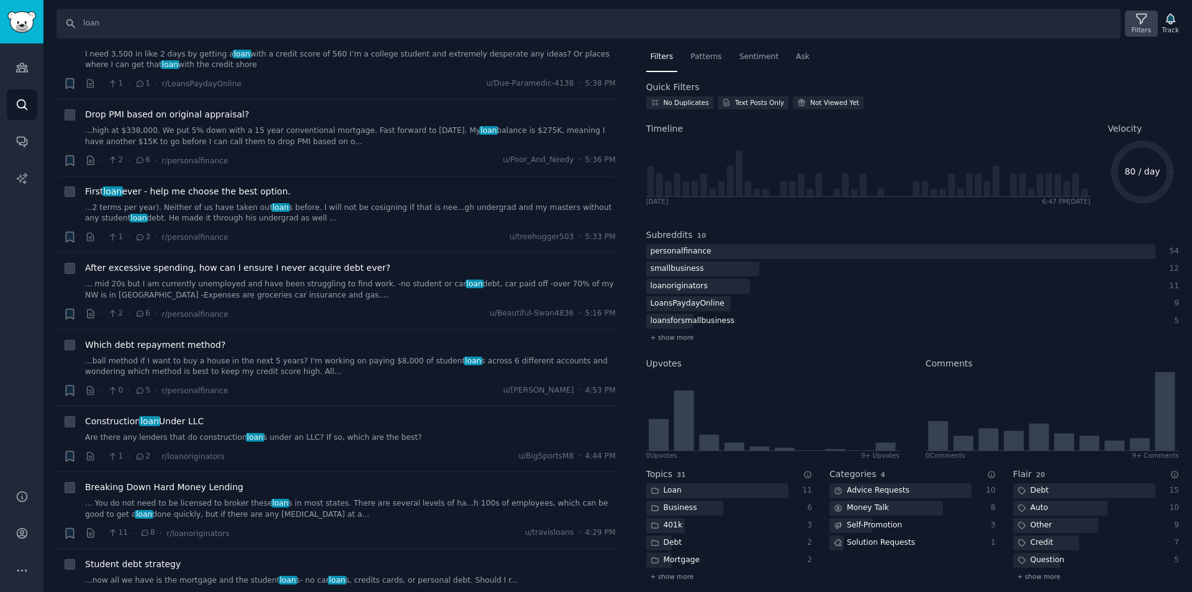
click at [1143, 17] on icon at bounding box center [1141, 18] width 13 height 13
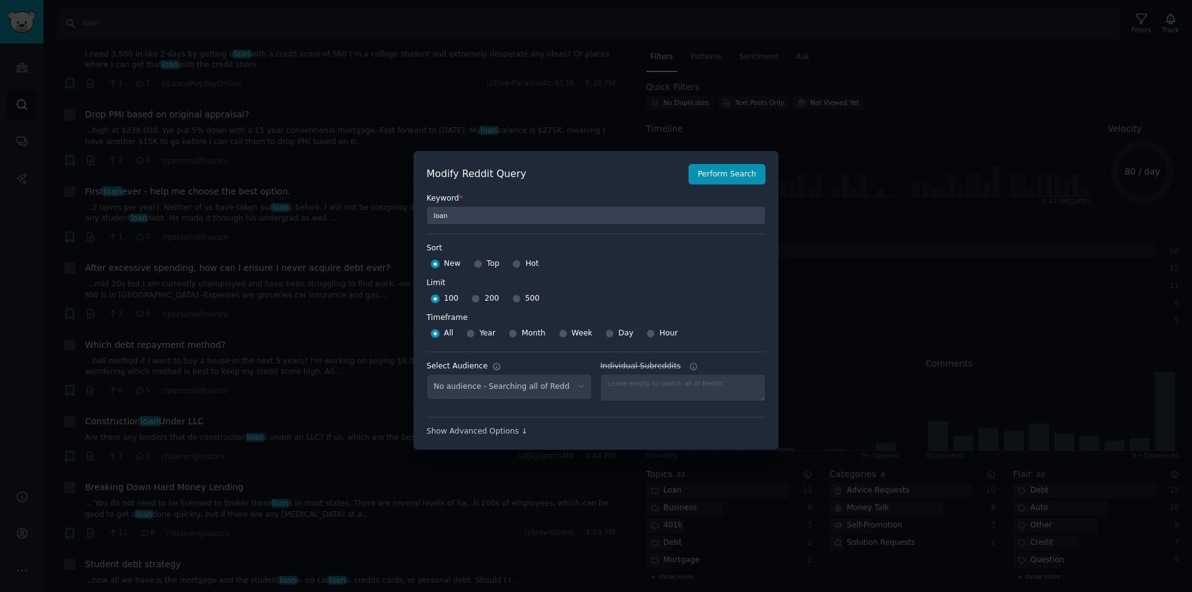
select select "ee03986ba9"
click at [562, 333] on input "Week" at bounding box center [563, 333] width 9 height 9
radio input "true"
click at [745, 174] on button "Perform Search" at bounding box center [727, 174] width 77 height 21
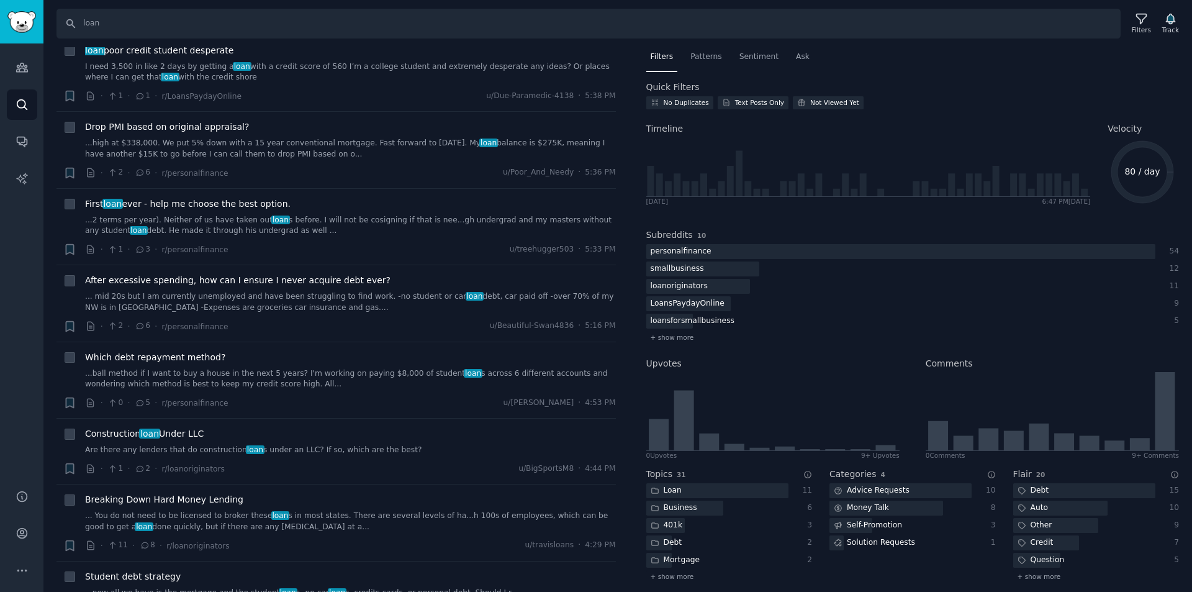
scroll to position [248, 0]
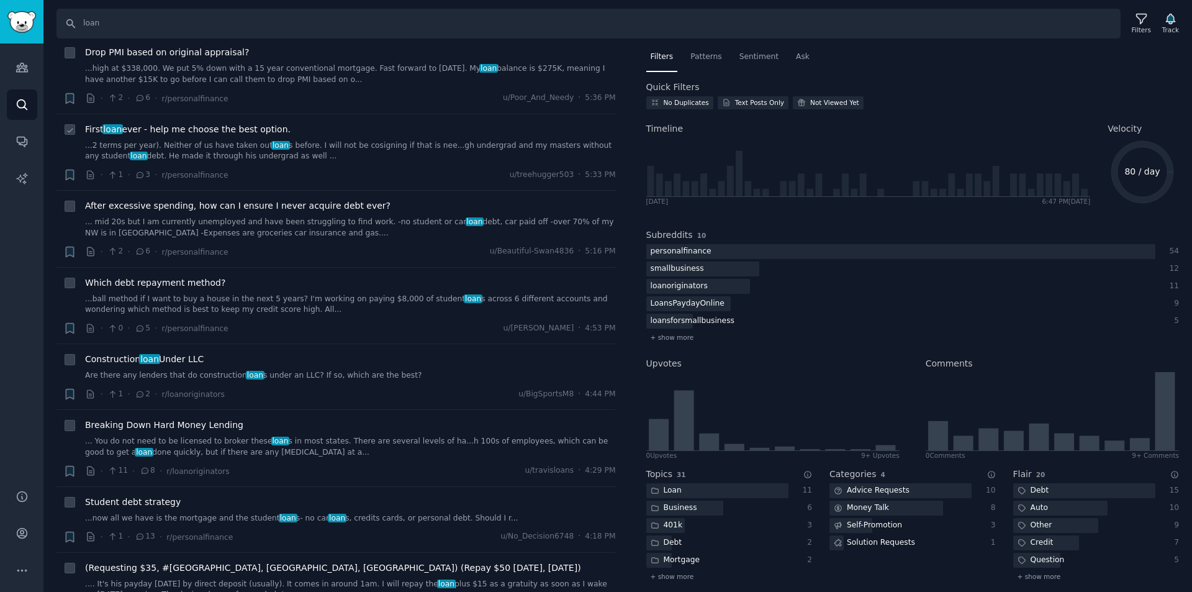
click at [213, 156] on link "...2 terms per year). Neither of us have taken out loan s before. I will not be…" at bounding box center [350, 151] width 531 height 22
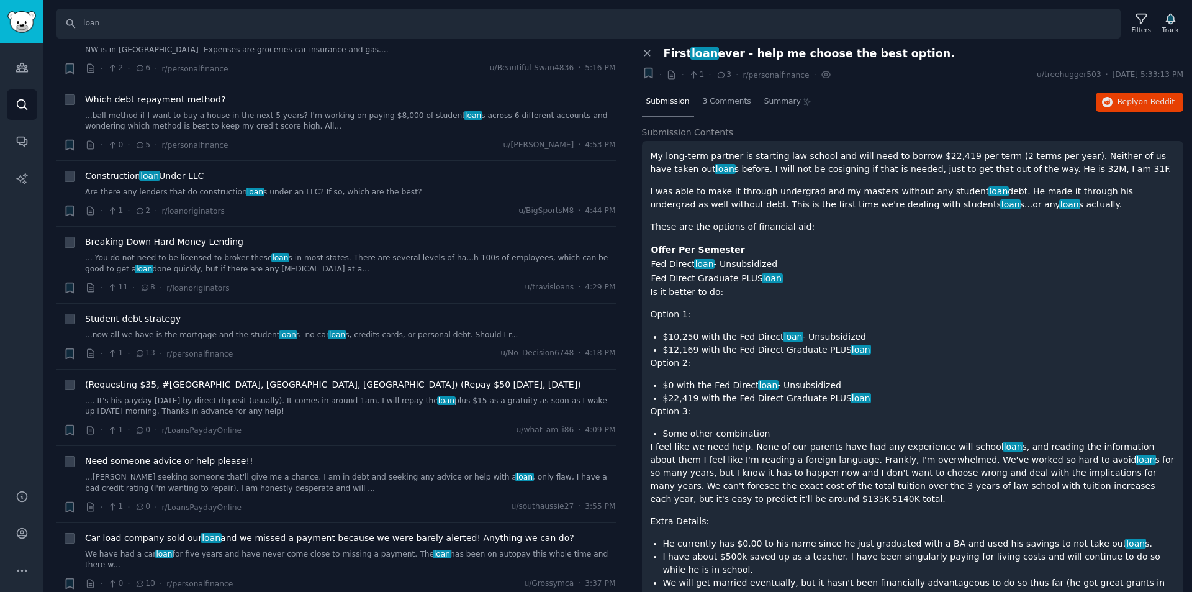
scroll to position [435, 0]
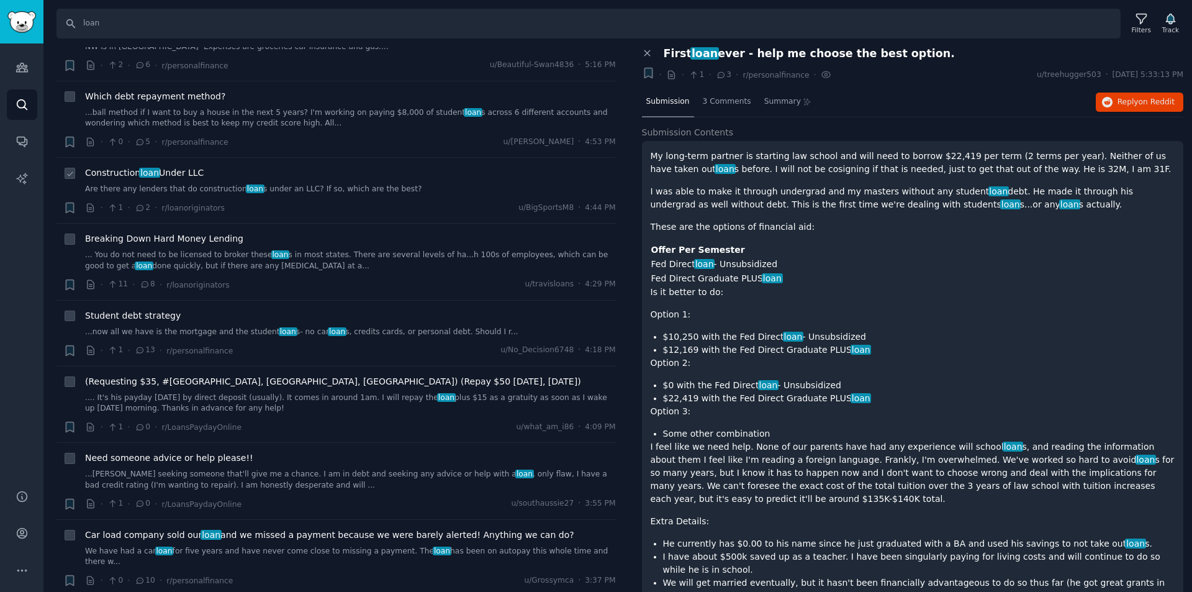
click at [355, 190] on link "Are there any lenders that do construction loan s under an LLC? If so, which ar…" at bounding box center [350, 189] width 531 height 11
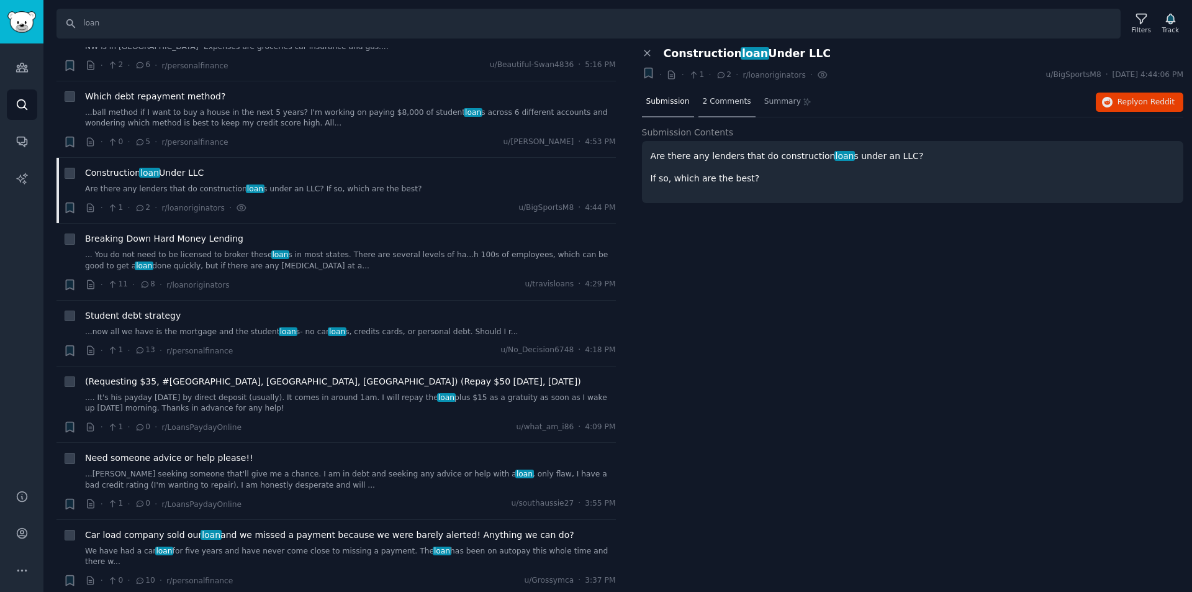
click at [716, 96] on span "2 Comments" at bounding box center [727, 101] width 48 height 11
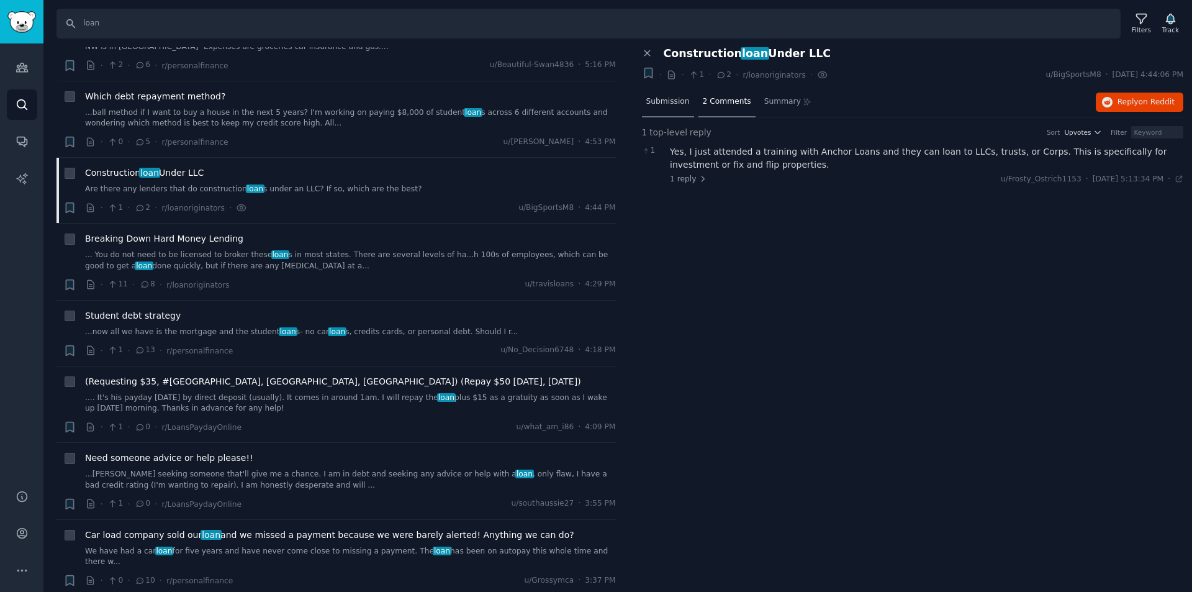
click at [667, 102] on span "Submission" at bounding box center [667, 101] width 43 height 11
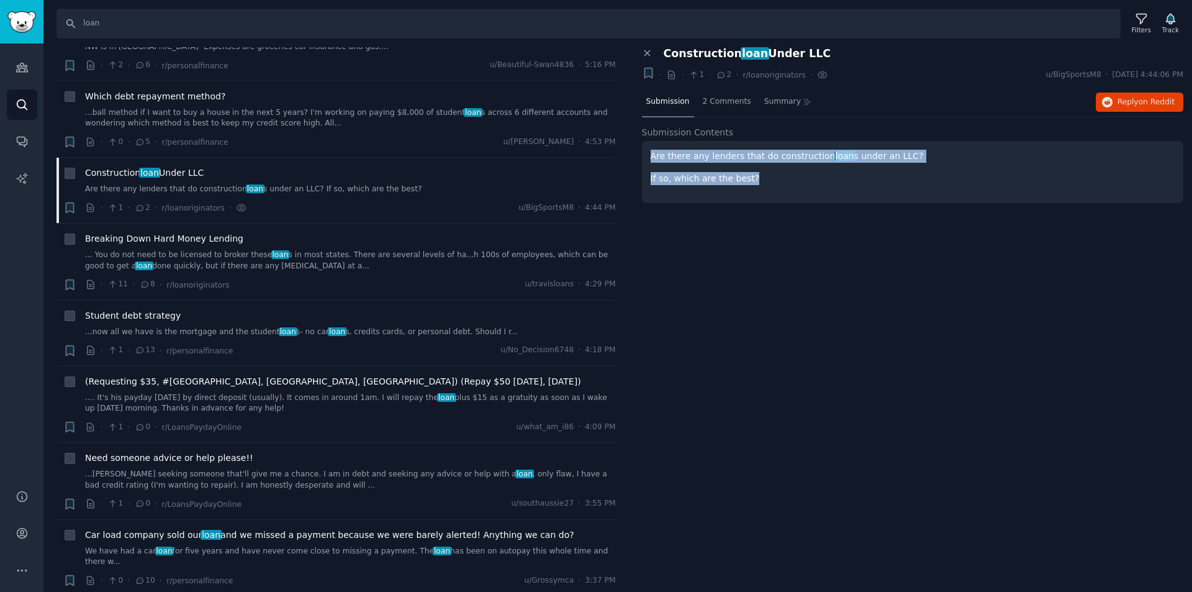
drag, startPoint x: 759, startPoint y: 181, endPoint x: 643, endPoint y: 157, distance: 119.1
click at [643, 157] on div "Are there any lenders that do construction loan s under an LLC? If so, which ar…" at bounding box center [913, 172] width 542 height 62
copy div "Are there any lenders that do construction loan s under an LLC? If so, which ar…"
click at [1140, 99] on span "Reply on Reddit" at bounding box center [1146, 102] width 57 height 11
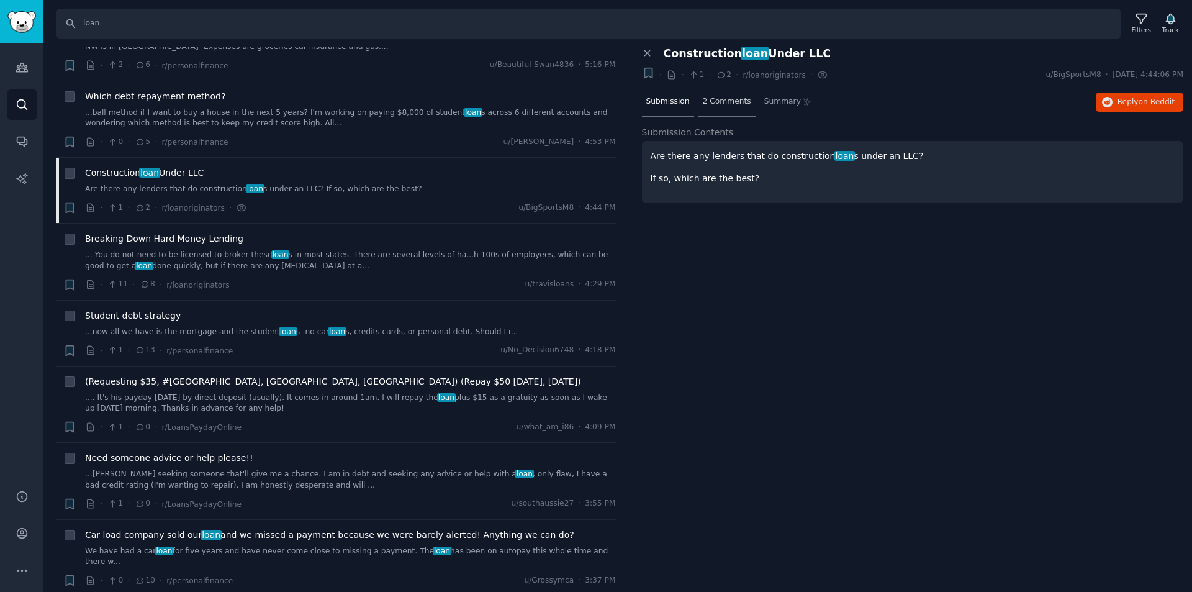
click at [722, 95] on div "2 Comments" at bounding box center [727, 103] width 57 height 30
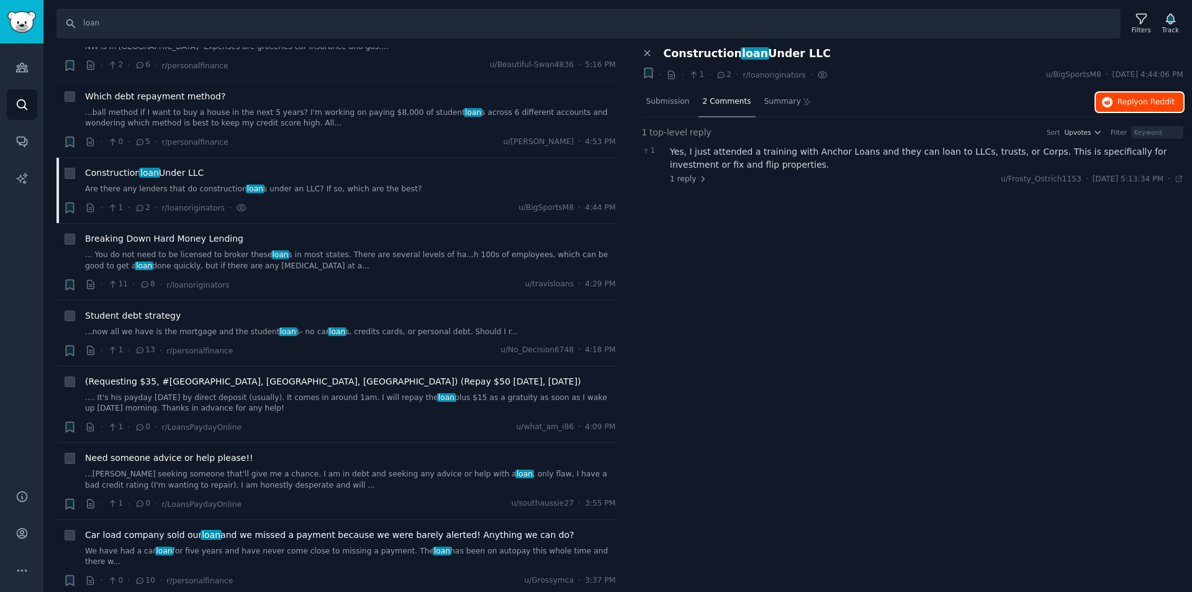
click at [1151, 100] on span "on Reddit" at bounding box center [1157, 101] width 36 height 9
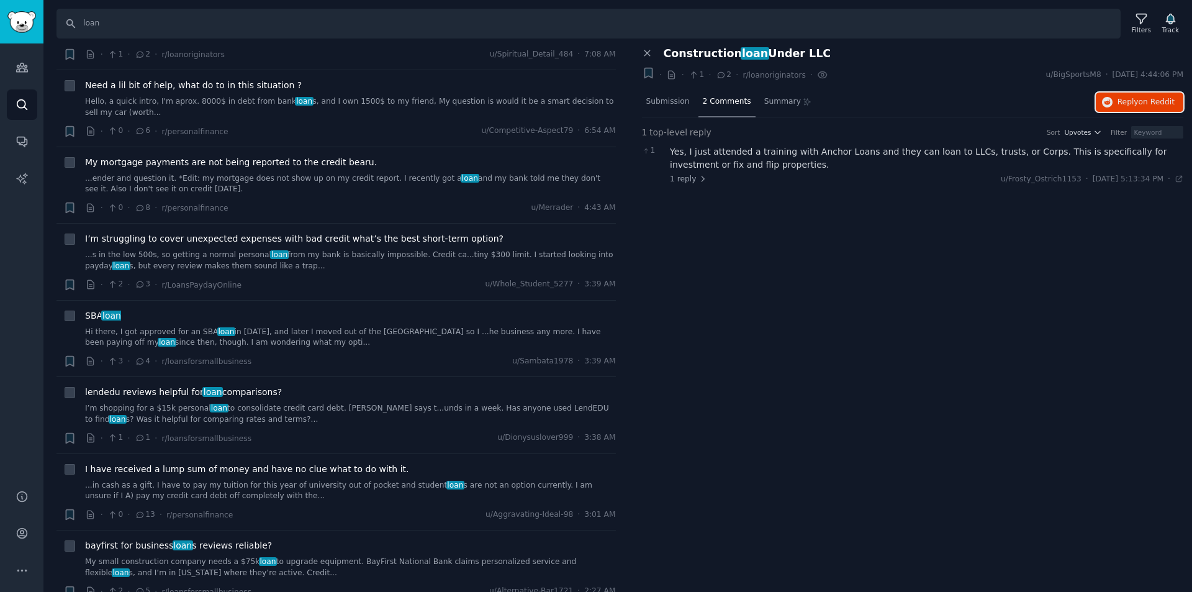
scroll to position [3229, 0]
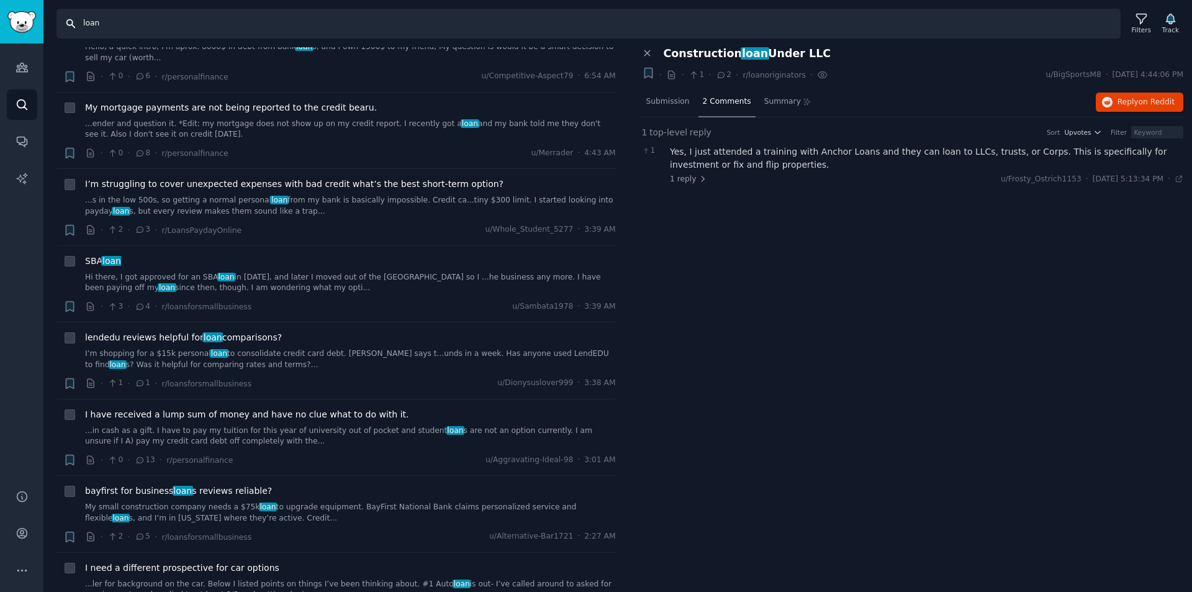
click at [118, 22] on input "loan" at bounding box center [589, 24] width 1064 height 30
click at [119, 22] on input "loan" at bounding box center [589, 24] width 1064 height 30
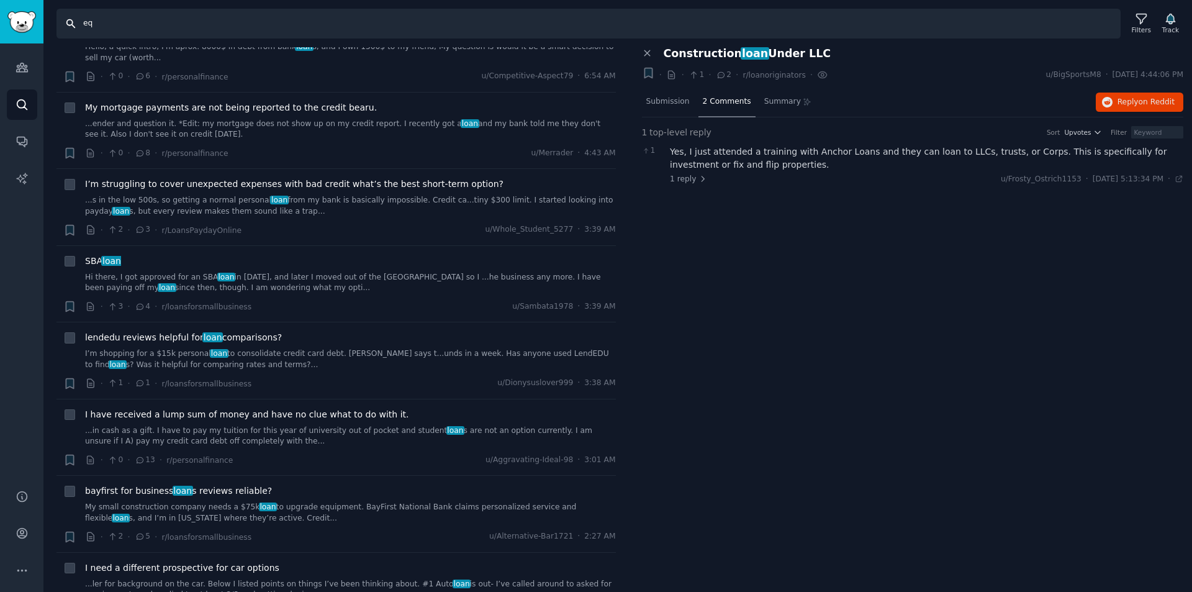
type input "e"
type input "fix and flip"
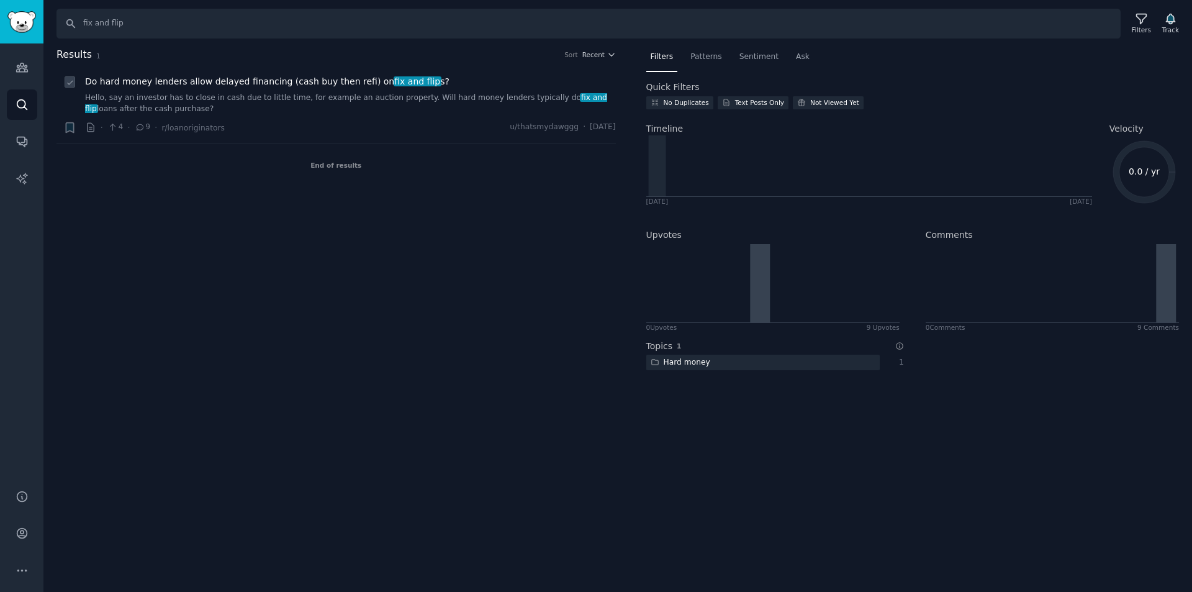
click at [237, 92] on div "Do hard money lenders allow delayed financing (cash buy then refi) on fix and f…" at bounding box center [350, 94] width 531 height 39
click at [323, 105] on link "Hello, say an investor has to close in cash due to little time, for example an …" at bounding box center [350, 104] width 531 height 22
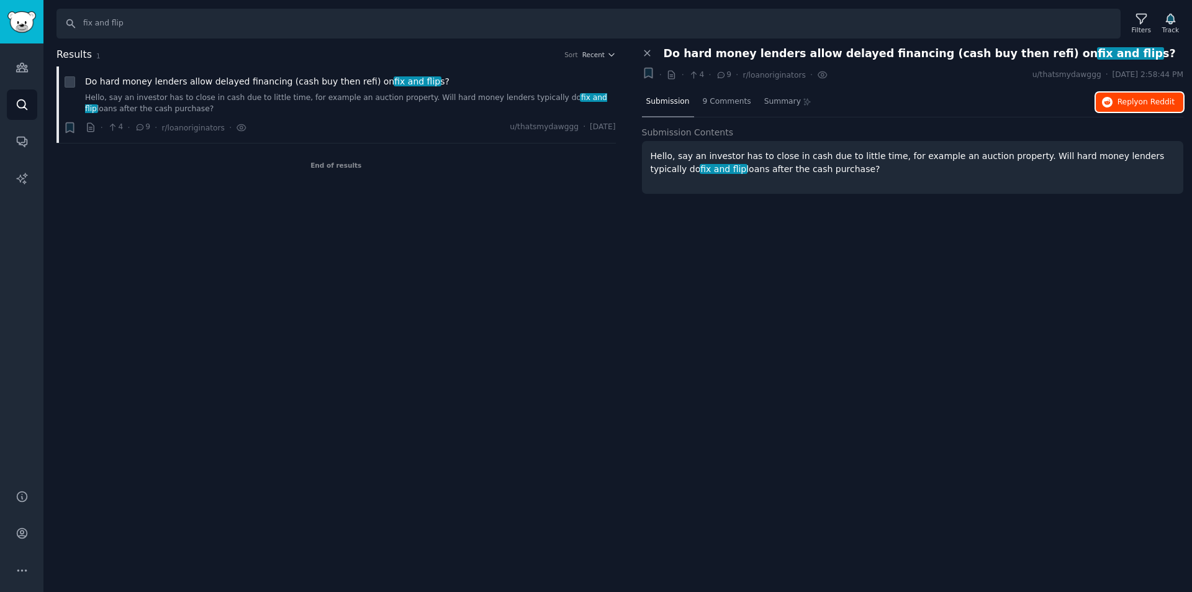
click at [1153, 100] on span "on Reddit" at bounding box center [1157, 101] width 36 height 9
